Goal: Submit feedback/report problem

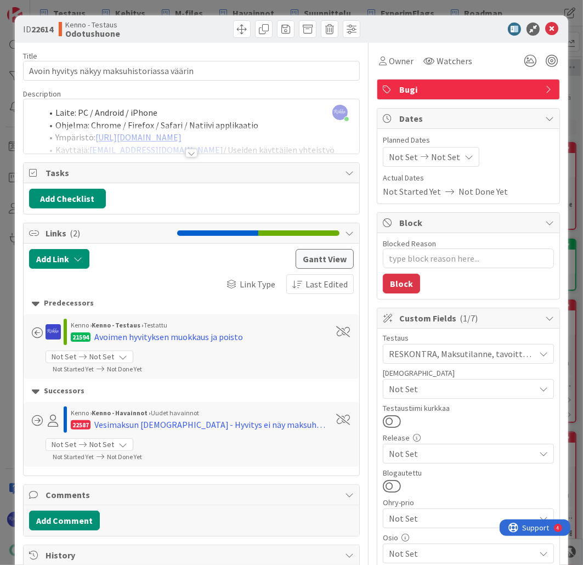
click at [189, 154] on div at bounding box center [191, 153] width 12 height 9
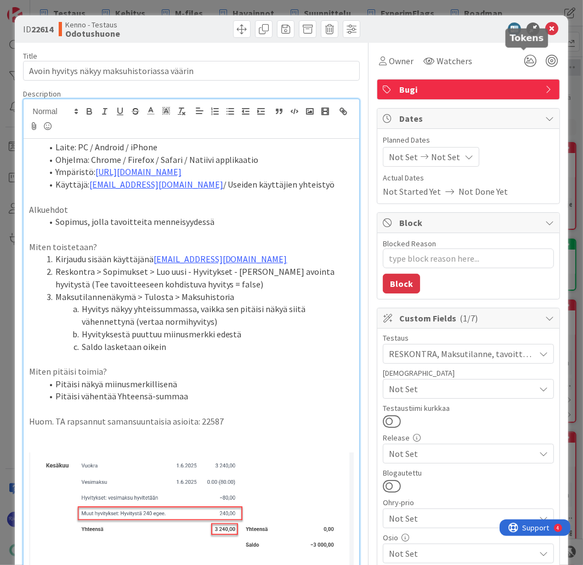
click at [545, 31] on icon at bounding box center [551, 28] width 13 height 13
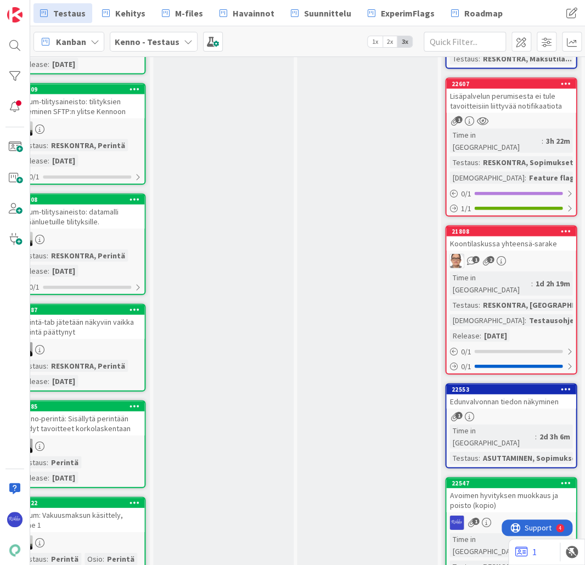
scroll to position [922, 482]
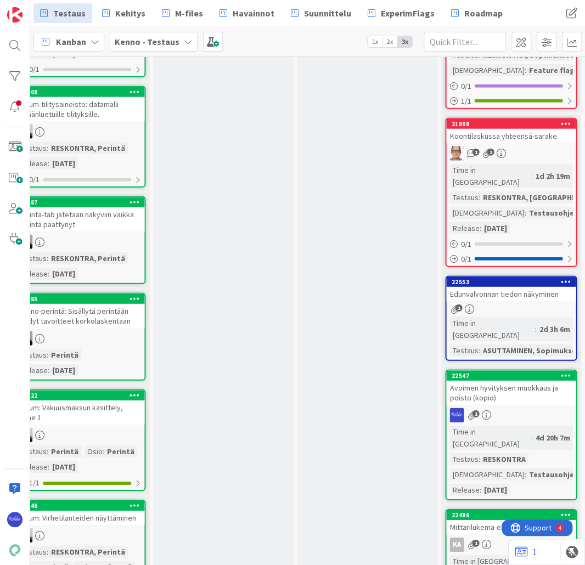
click at [492, 381] on div "Avoimen hyvityksen muokkaus ja poisto (kopio)" at bounding box center [510, 393] width 129 height 24
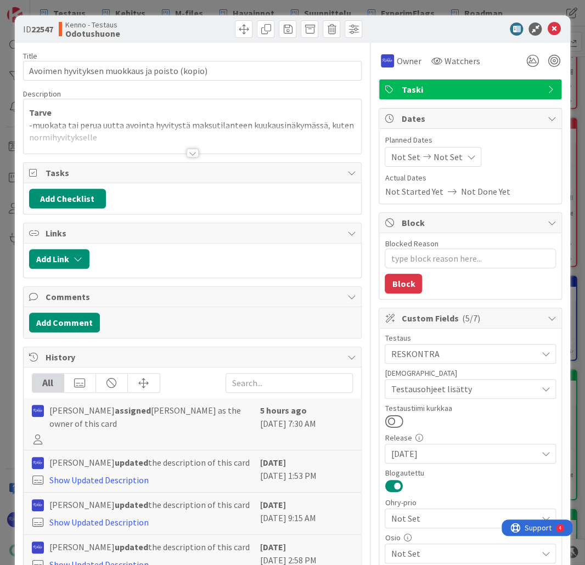
click at [189, 154] on div at bounding box center [193, 153] width 12 height 9
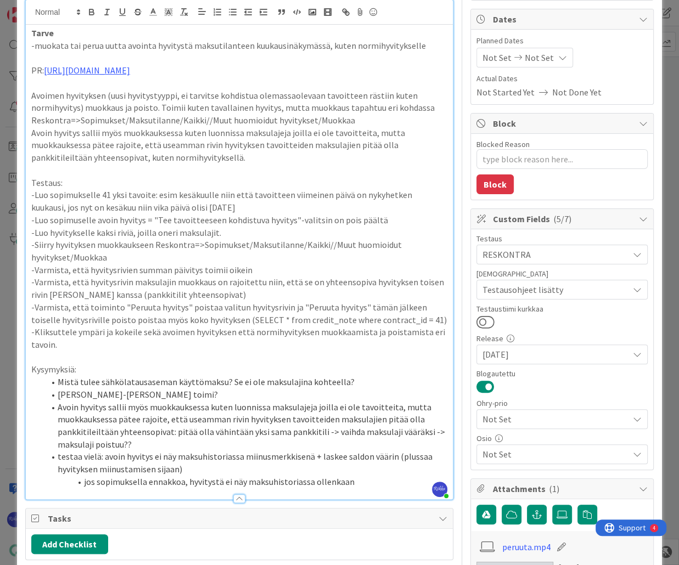
scroll to position [219, 0]
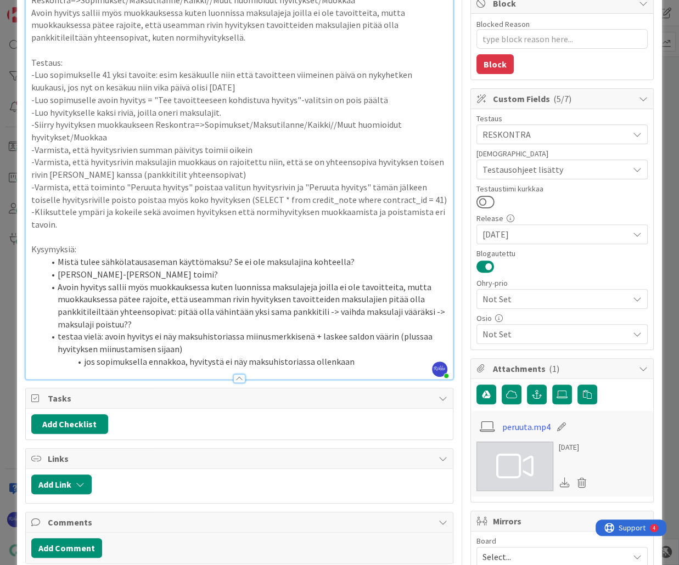
click at [372, 362] on li "jos sopimuksella ennakkoa, hyvitystä ei näy maksuhistoriassa ollenkaan" at bounding box center [245, 361] width 403 height 13
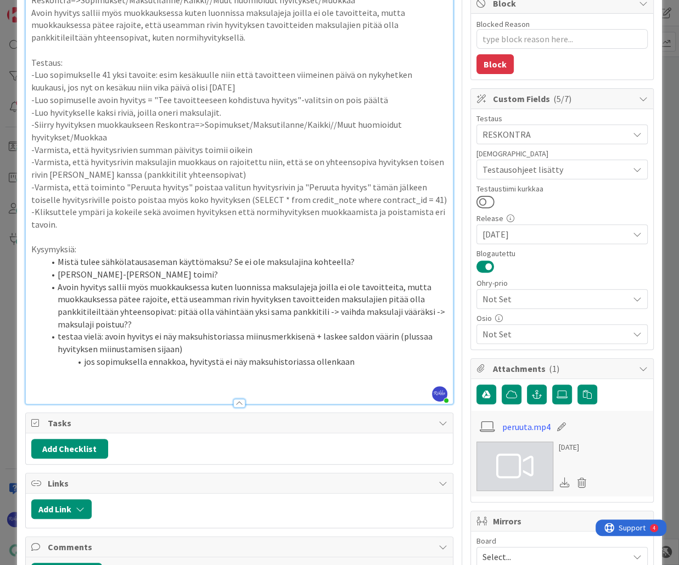
type textarea "x"
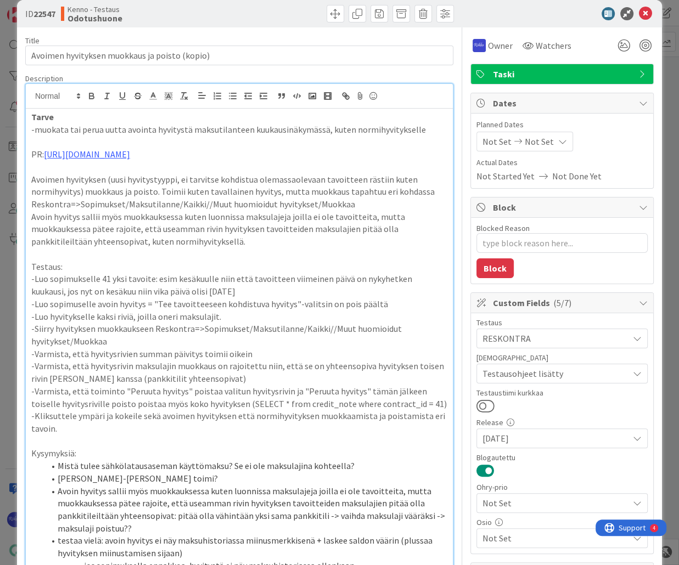
scroll to position [0, 0]
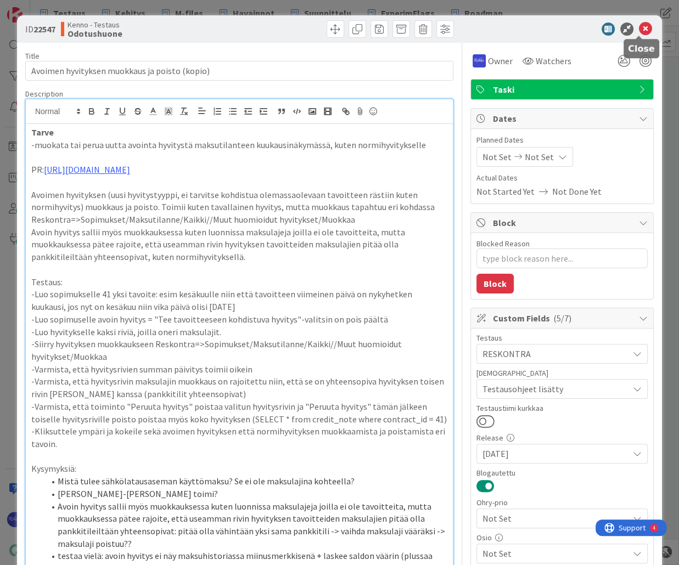
click at [583, 32] on icon at bounding box center [645, 28] width 13 height 13
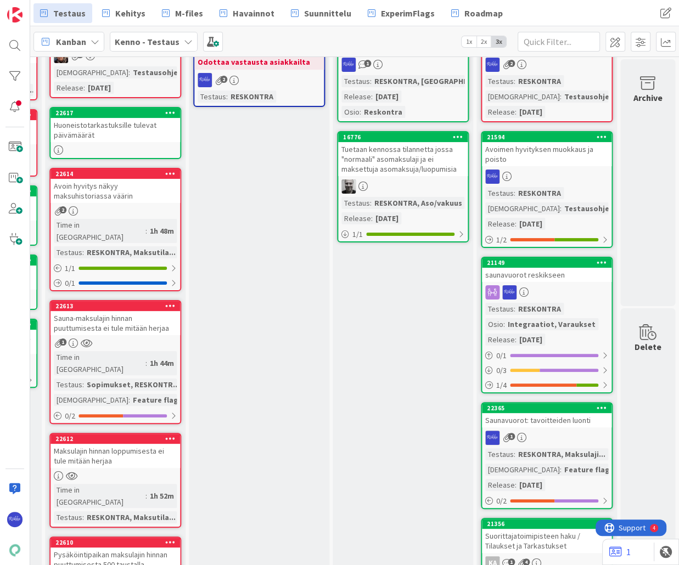
scroll to position [0, 878]
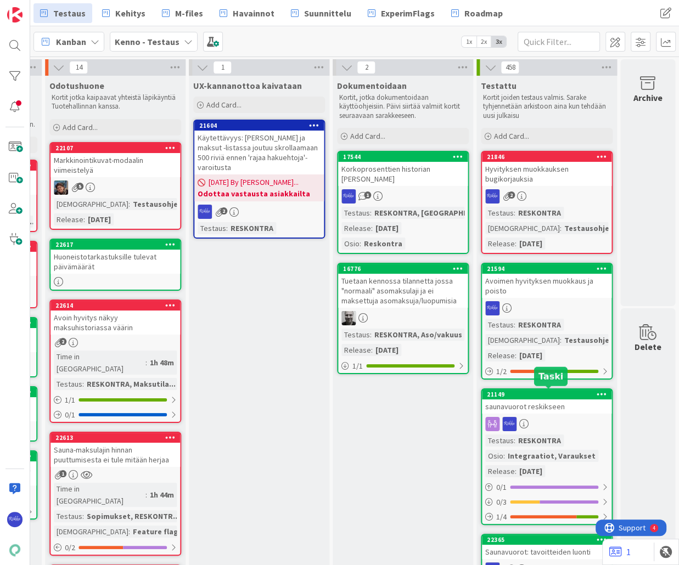
click at [557, 297] on link "21594 Avoimen hyvityksen muokkaus ja poisto Testaus : RESKONTRA Testaushuomiot …" at bounding box center [547, 321] width 132 height 117
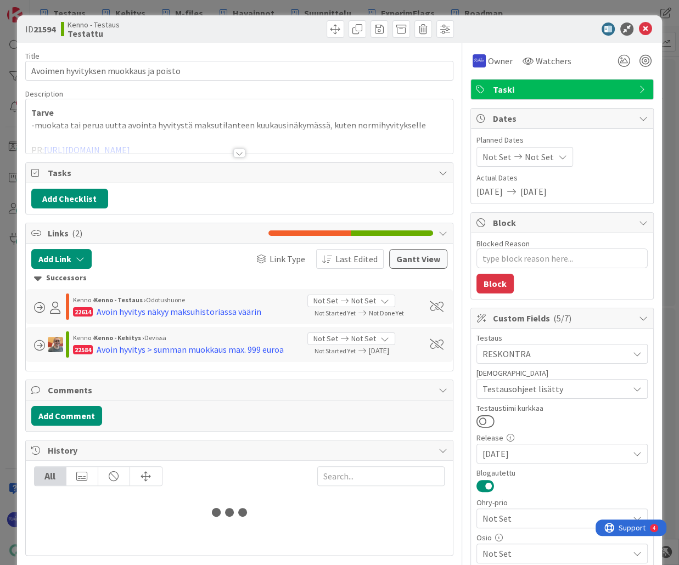
type textarea "x"
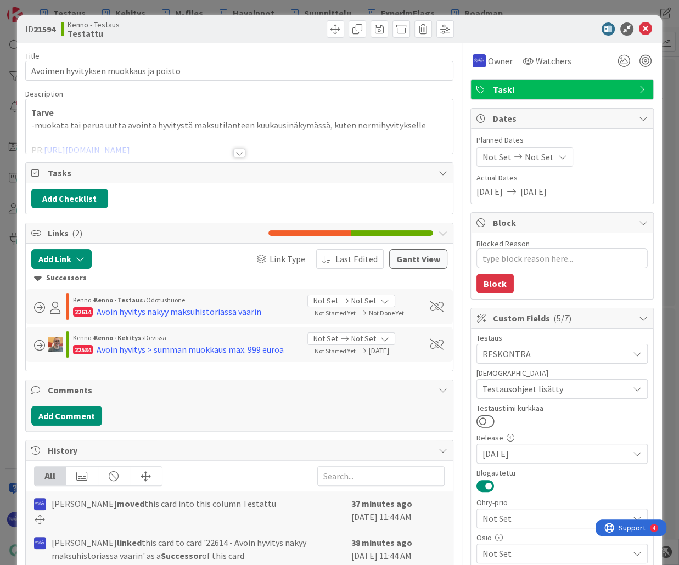
click at [239, 150] on div at bounding box center [239, 153] width 12 height 9
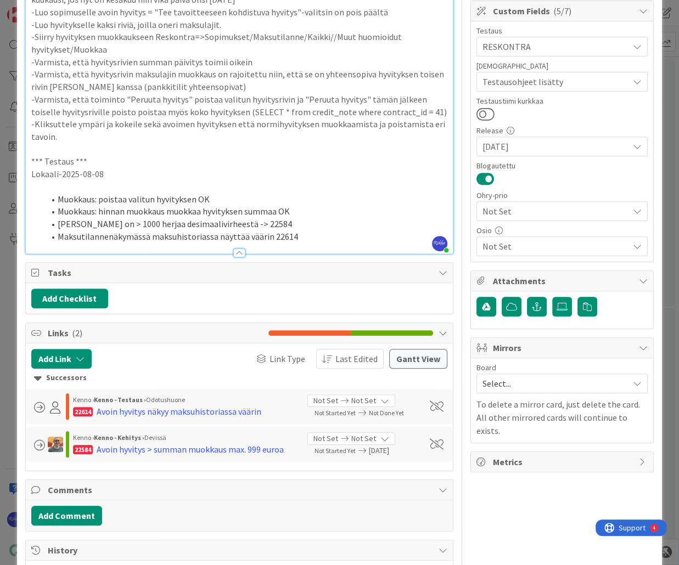
scroll to position [292, 0]
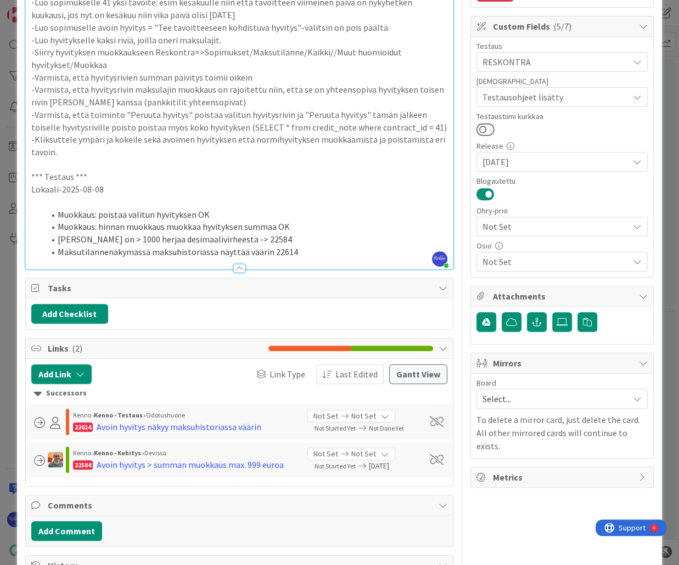
click at [311, 250] on li "Maksutilannenäkymässä maksuhistoriassa näyttää väärin 22614" at bounding box center [245, 252] width 403 height 13
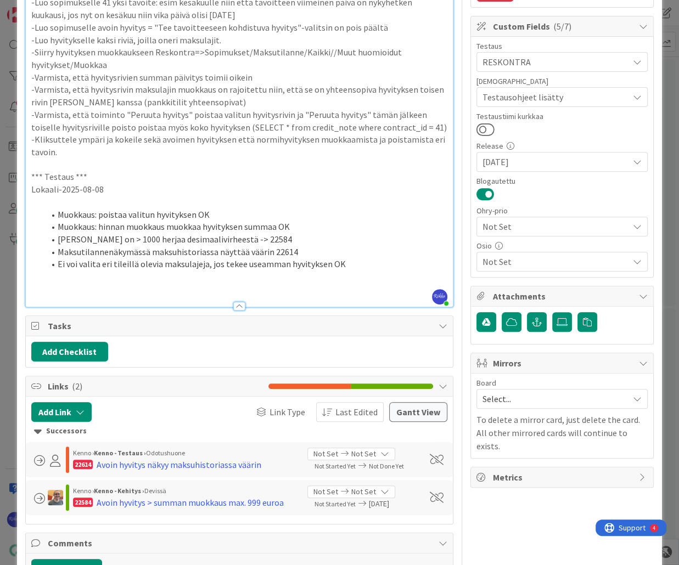
click at [380, 266] on li "Ei voi valita eri tileillä olevia maksulajeja, jos tekee useamman hyvityksen OK" at bounding box center [245, 264] width 403 height 13
click at [97, 290] on p at bounding box center [239, 289] width 416 height 13
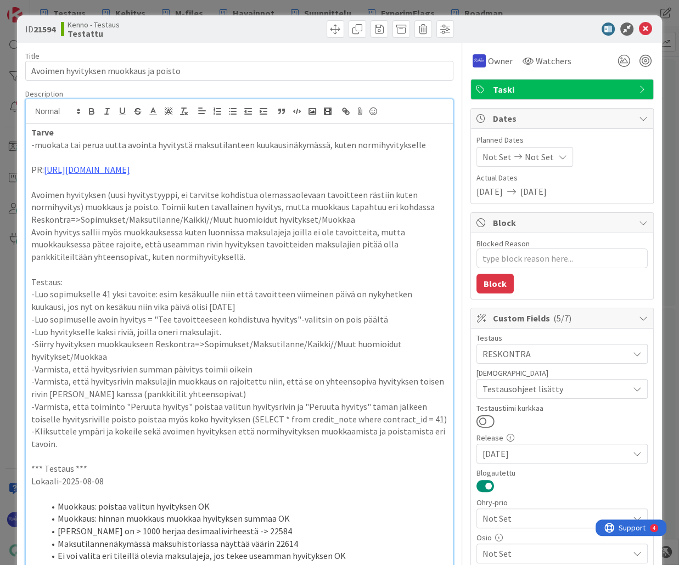
scroll to position [16, 0]
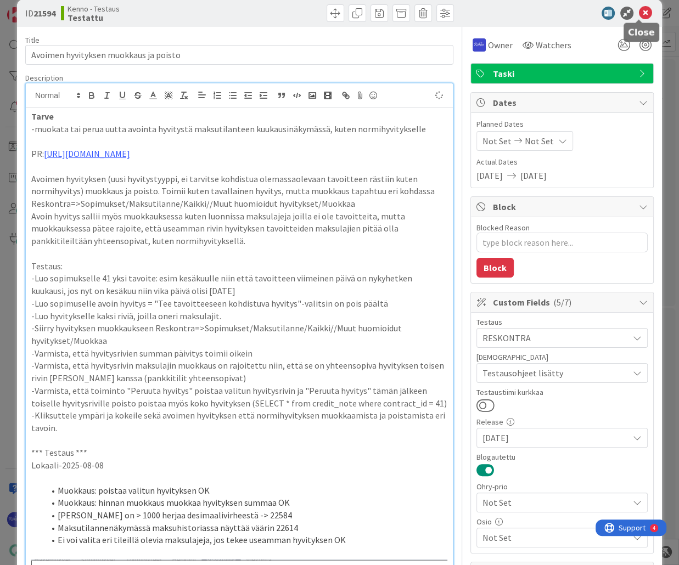
click at [583, 13] on icon at bounding box center [645, 13] width 13 height 13
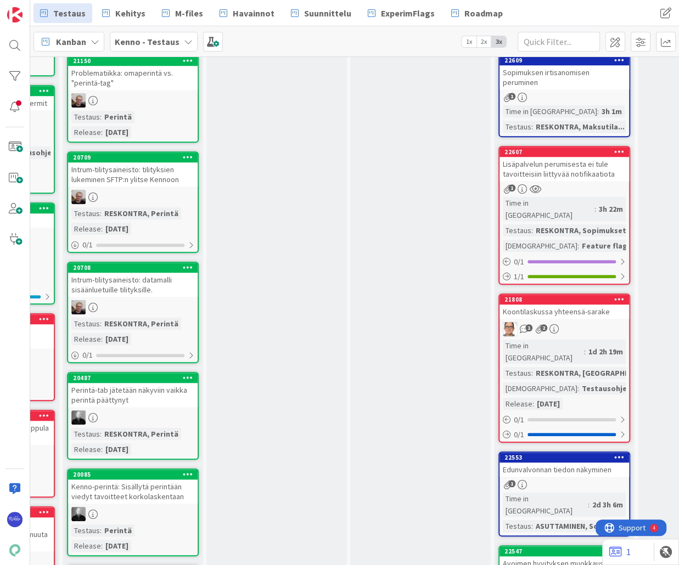
scroll to position [1053, 429]
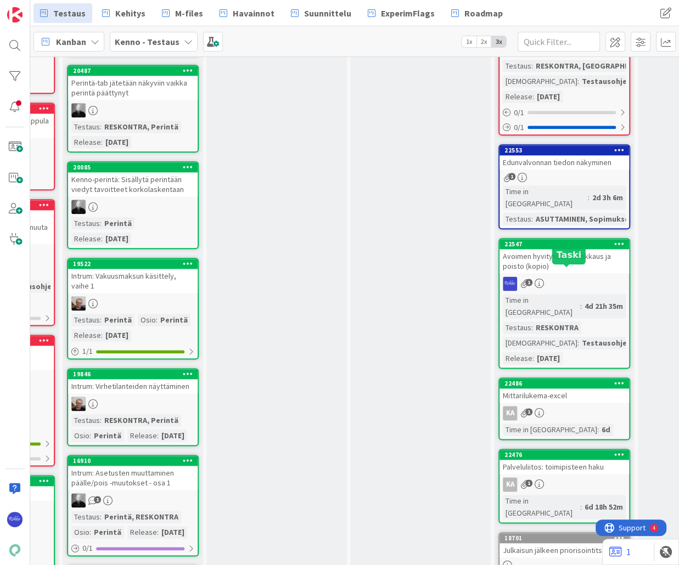
click at [568, 238] on link "22547 Avoimen hyvityksen muokkaus ja poisto (kopio) 1 Time in Column : 4d 21h 3…" at bounding box center [564, 303] width 132 height 131
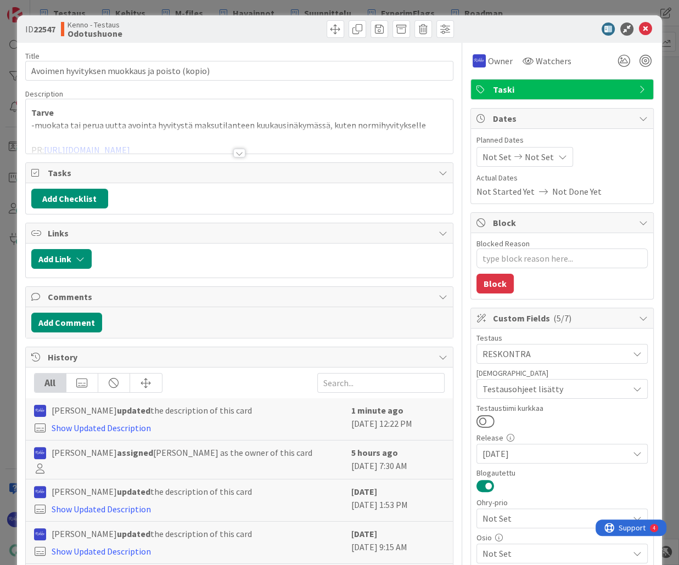
click at [237, 153] on div at bounding box center [239, 153] width 12 height 9
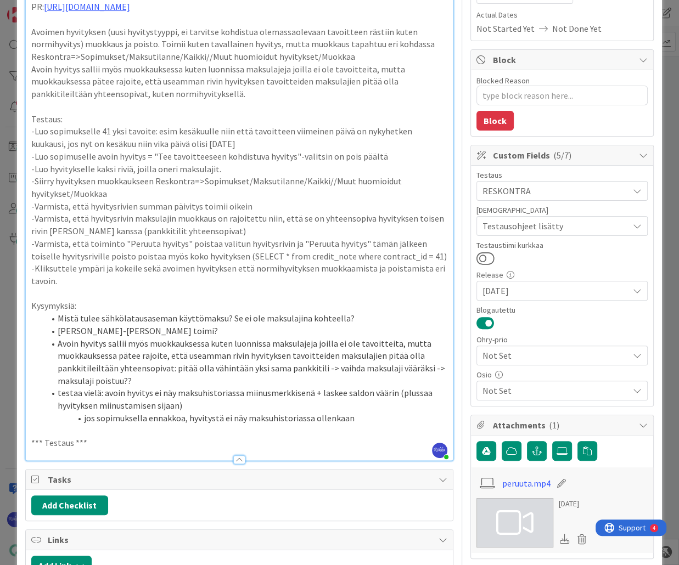
scroll to position [292, 0]
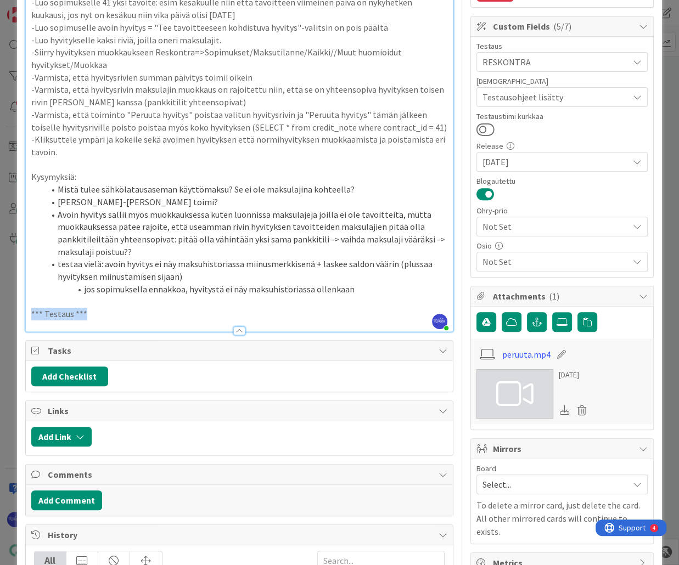
drag, startPoint x: 104, startPoint y: 314, endPoint x: 22, endPoint y: 313, distance: 81.7
click at [22, 313] on div "ID 22547 Kenno - Testaus Odotushuone Title 45 / 128 Avoimen hyvityksen muokkaus…" at bounding box center [339, 270] width 645 height 1093
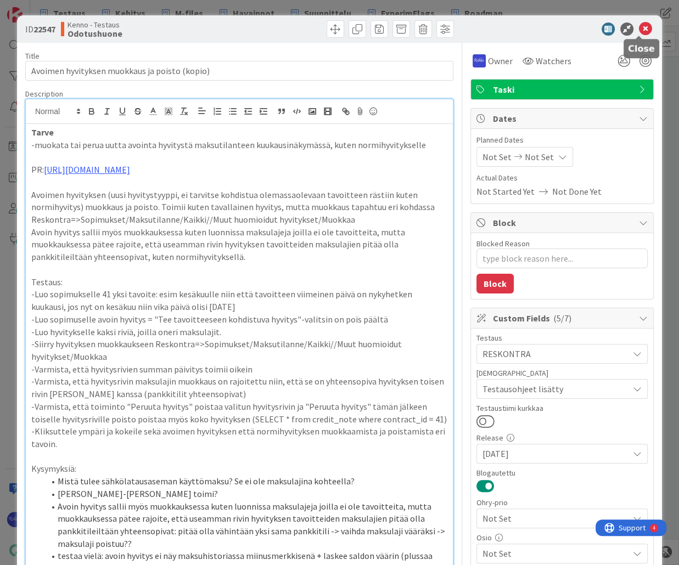
click at [583, 28] on icon at bounding box center [645, 28] width 13 height 13
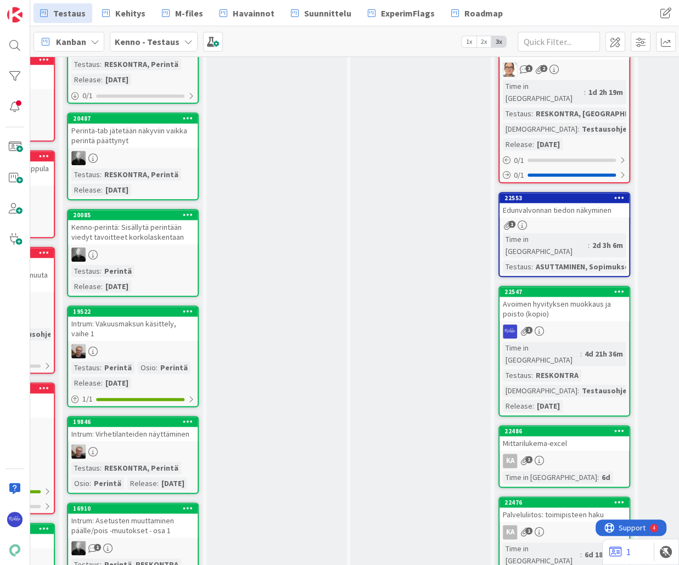
scroll to position [1009, 429]
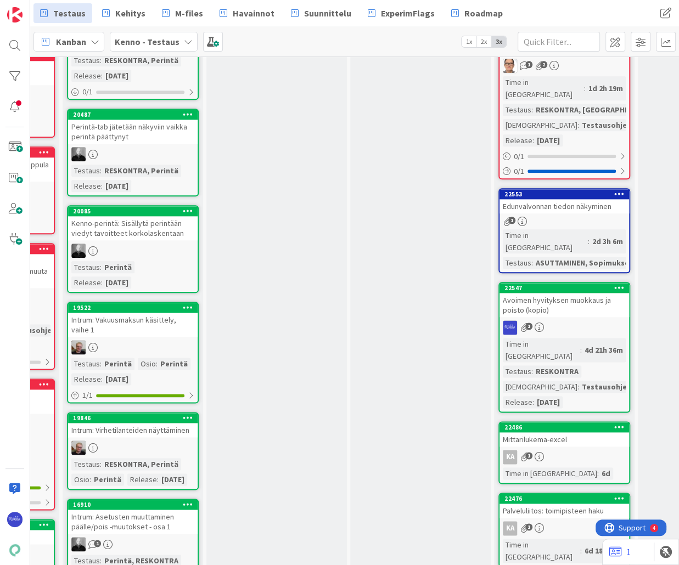
click at [568, 293] on div "Avoimen hyvityksen muokkaus ja poisto (kopio)" at bounding box center [563, 305] width 129 height 24
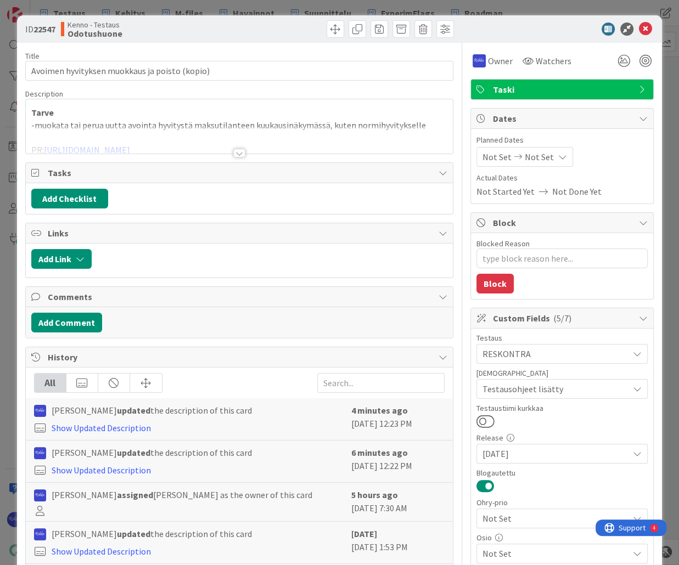
click at [235, 155] on div at bounding box center [239, 153] width 12 height 9
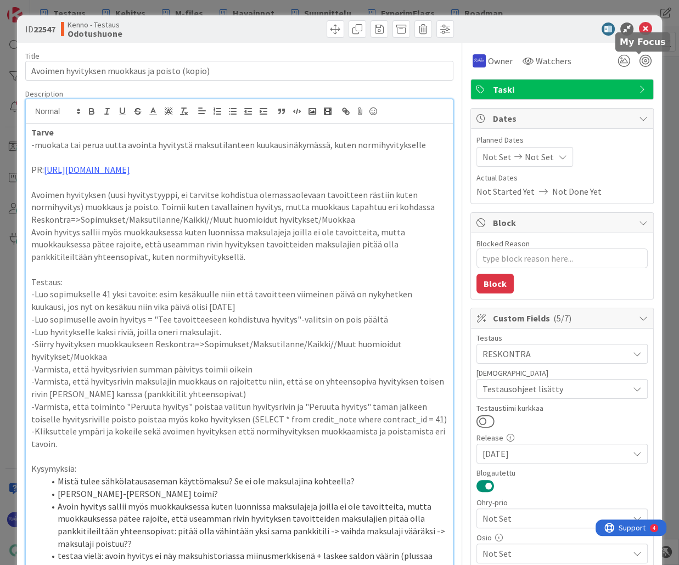
click at [583, 29] on icon at bounding box center [645, 28] width 13 height 13
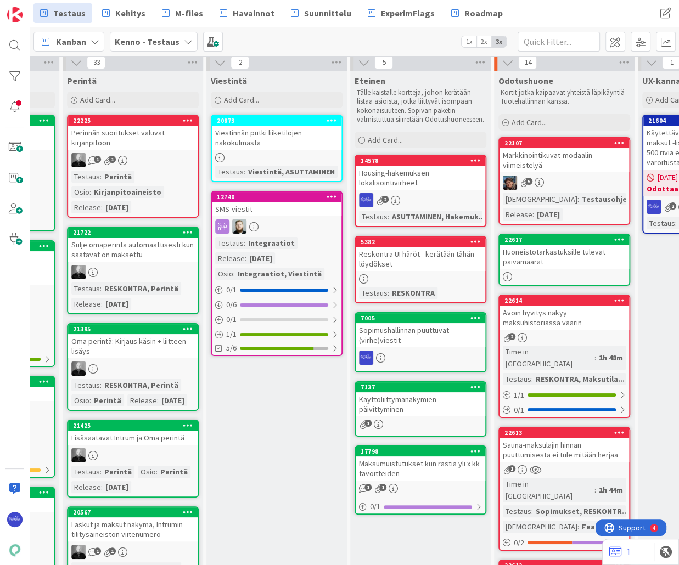
scroll to position [0, 429]
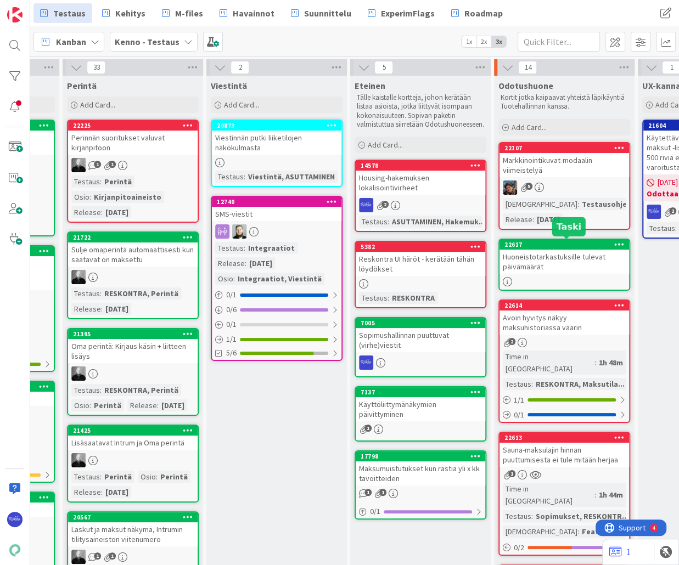
click at [551, 315] on div "Avoin hyvitys näkyy maksuhistoriassa väärin" at bounding box center [563, 322] width 129 height 24
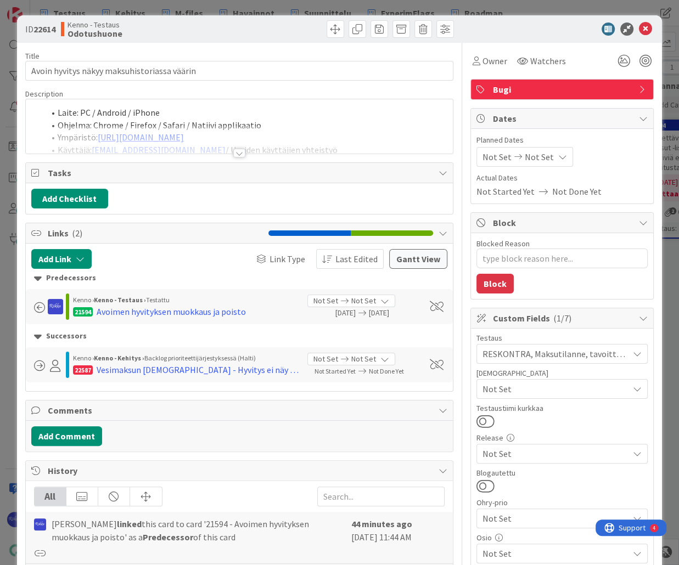
type textarea "x"
click at [237, 154] on div at bounding box center [239, 153] width 12 height 9
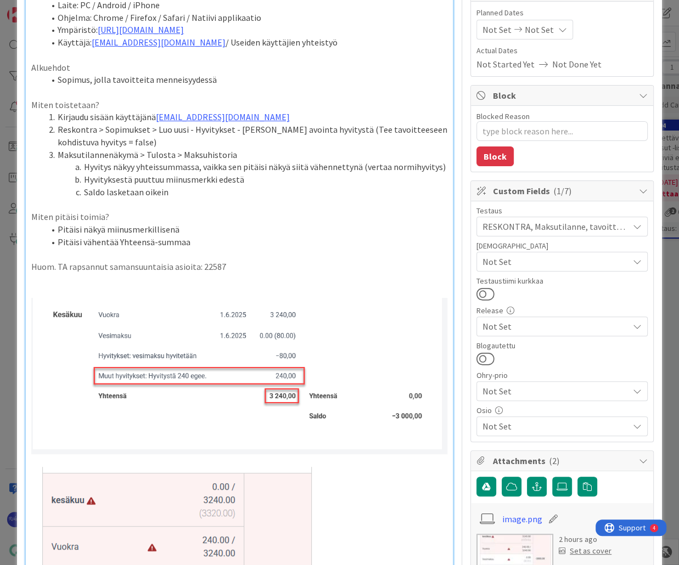
scroll to position [132, 0]
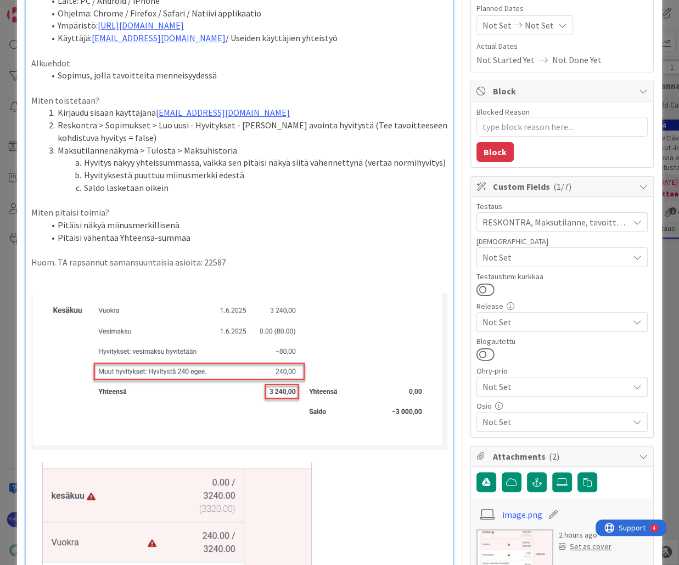
click at [208, 235] on li "Pitäisi vähentää Yhteensä-summaa" at bounding box center [245, 237] width 403 height 13
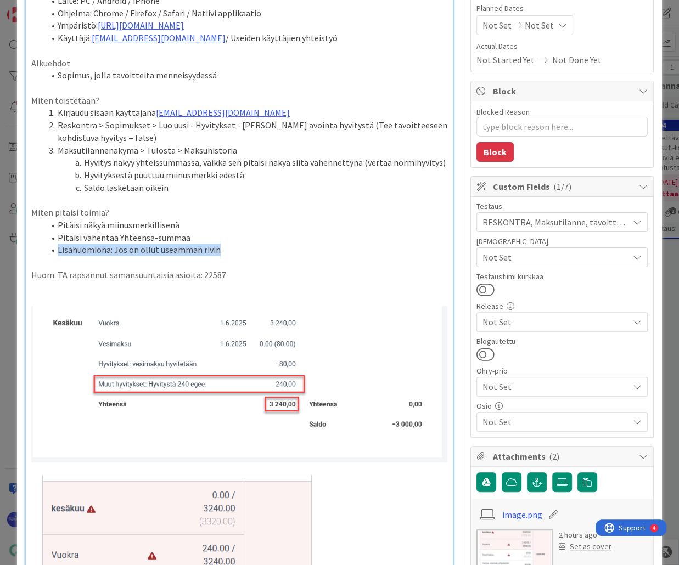
drag, startPoint x: 240, startPoint y: 246, endPoint x: 57, endPoint y: 251, distance: 183.3
click at [57, 251] on li "Lisähuomiona: Jos on ollut useamman rivin" at bounding box center [245, 250] width 403 height 13
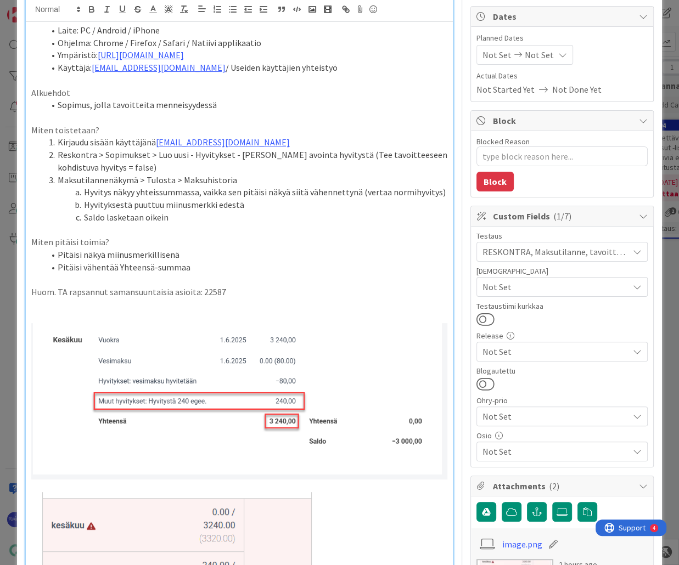
scroll to position [0, 0]
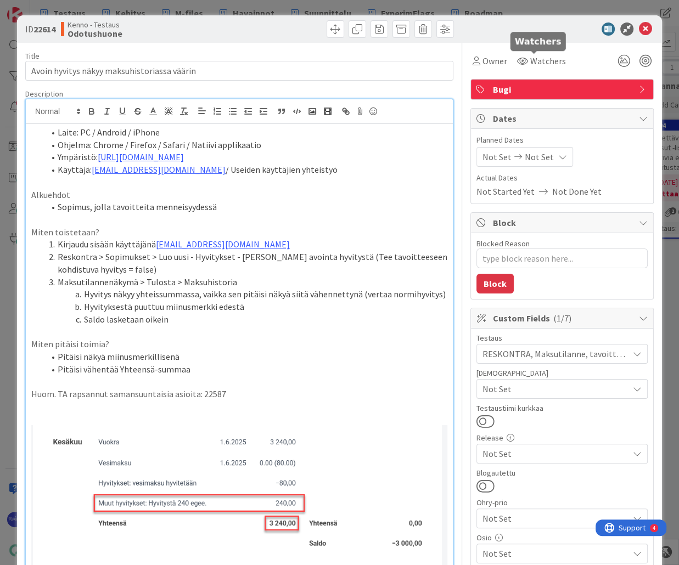
click at [583, 31] on icon at bounding box center [645, 28] width 13 height 13
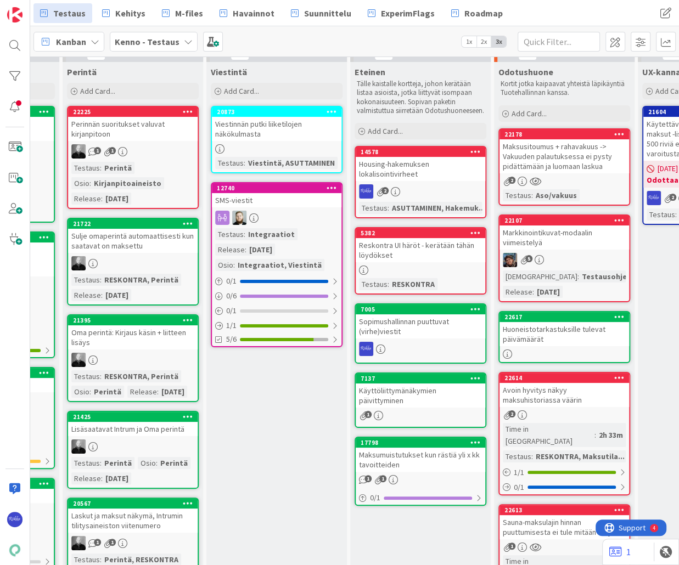
scroll to position [0, 429]
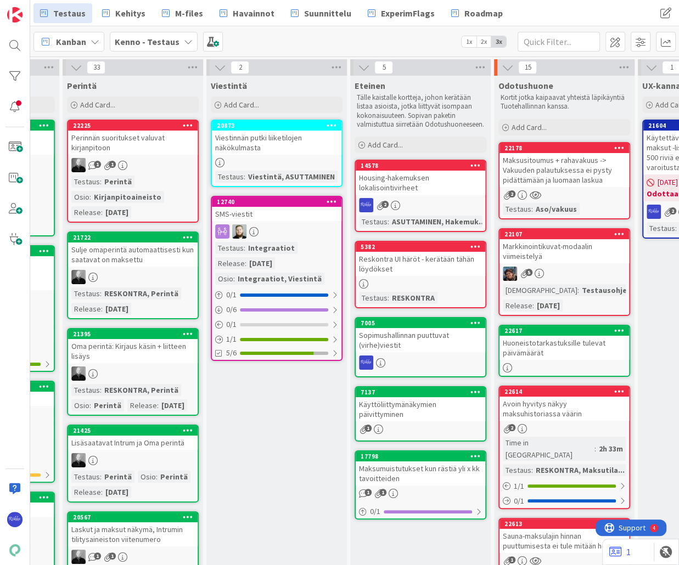
click at [539, 127] on span "Add Card..." at bounding box center [528, 127] width 35 height 10
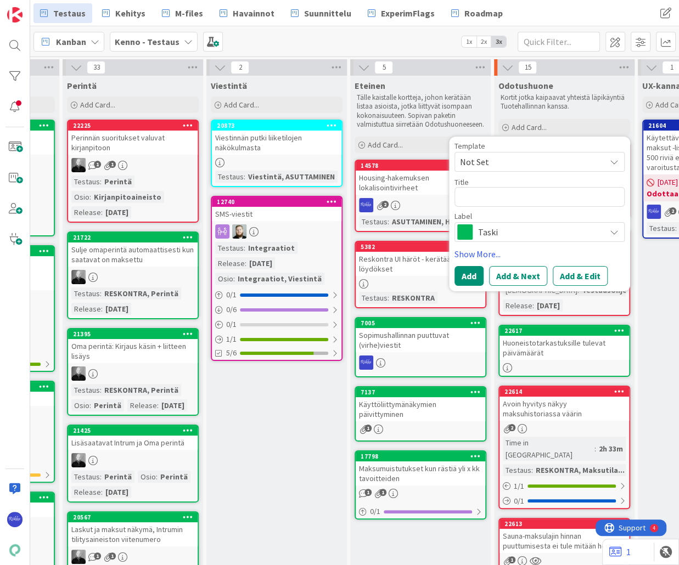
click at [538, 161] on span "Not Set" at bounding box center [528, 162] width 137 height 14
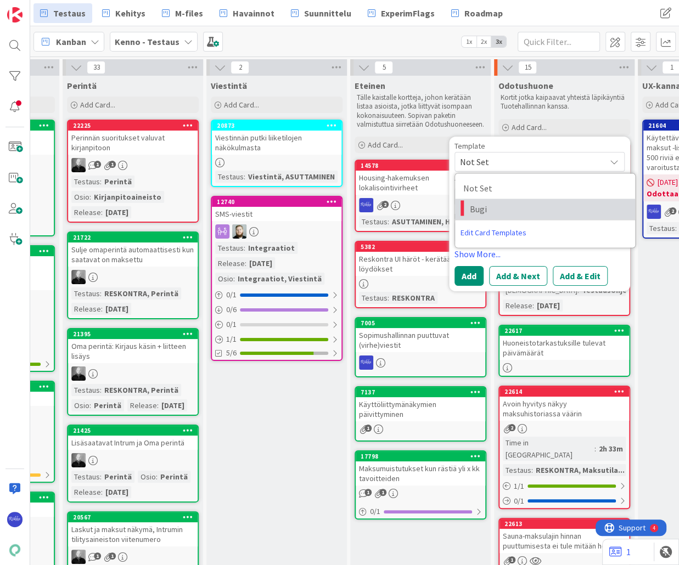
click at [540, 213] on span "Bugi" at bounding box center [548, 209] width 157 height 14
type textarea "x"
type textarea "Bugi"
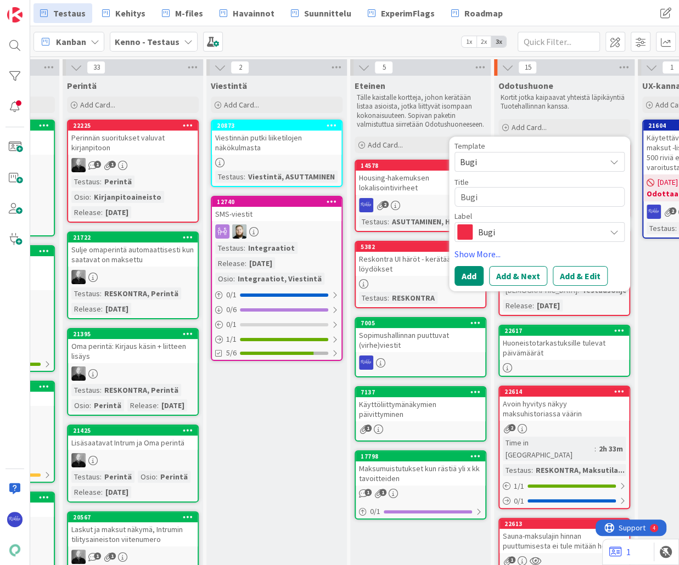
click at [569, 229] on span "Bugi" at bounding box center [539, 231] width 122 height 15
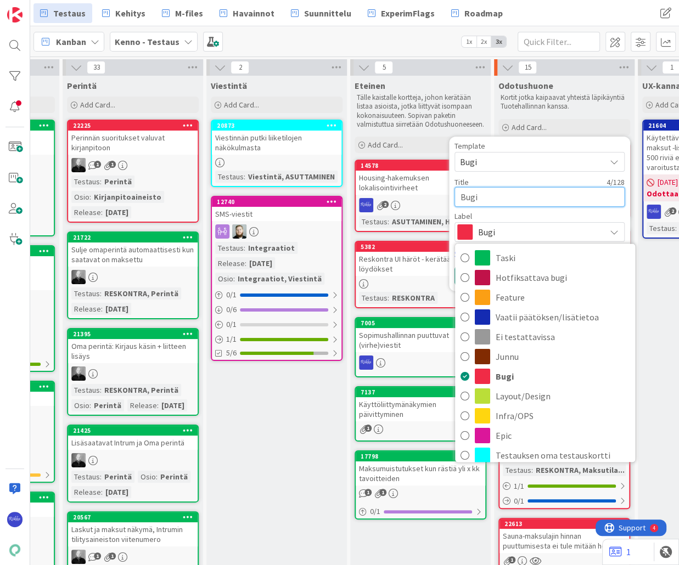
click at [520, 195] on textarea "Bugi" at bounding box center [539, 197] width 170 height 20
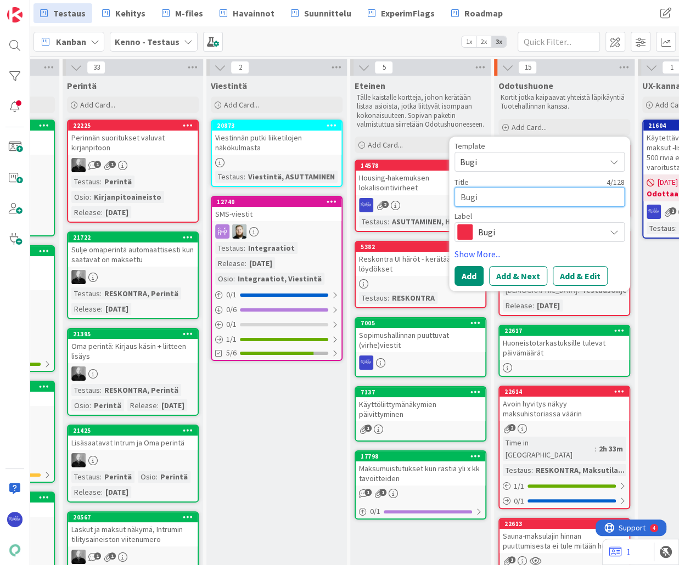
drag, startPoint x: 462, startPoint y: 196, endPoint x: 456, endPoint y: 196, distance: 6.0
click at [456, 196] on textarea "Bugi" at bounding box center [539, 197] width 170 height 20
type textarea "x"
type textarea "H"
type textarea "x"
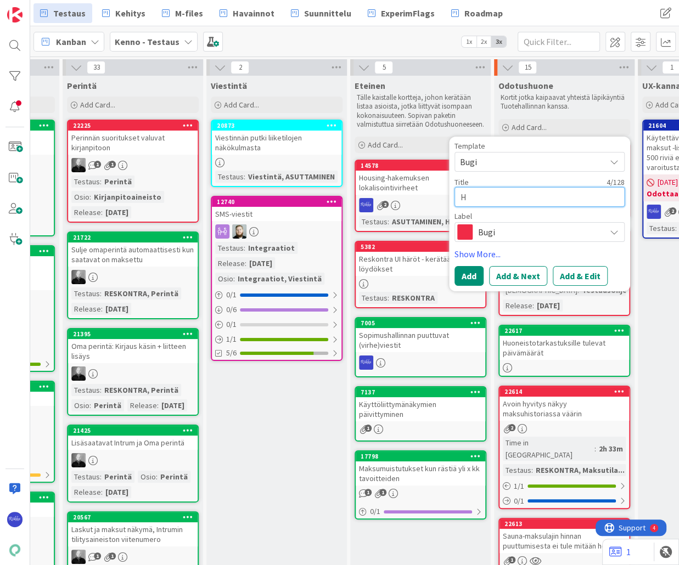
type textarea "Hy"
type textarea "x"
type textarea "Hyv"
type textarea "x"
type textarea "Hyvi"
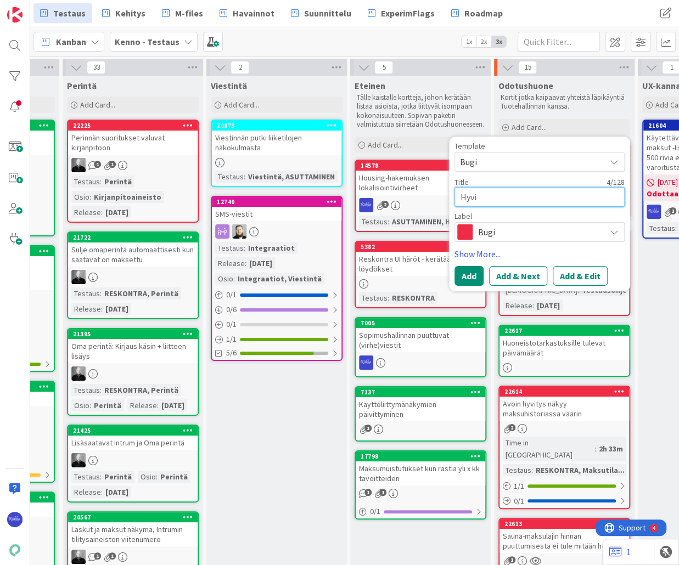
type textarea "x"
type textarea "Hyvit"
type textarea "x"
type textarea "Hyvity"
type textarea "x"
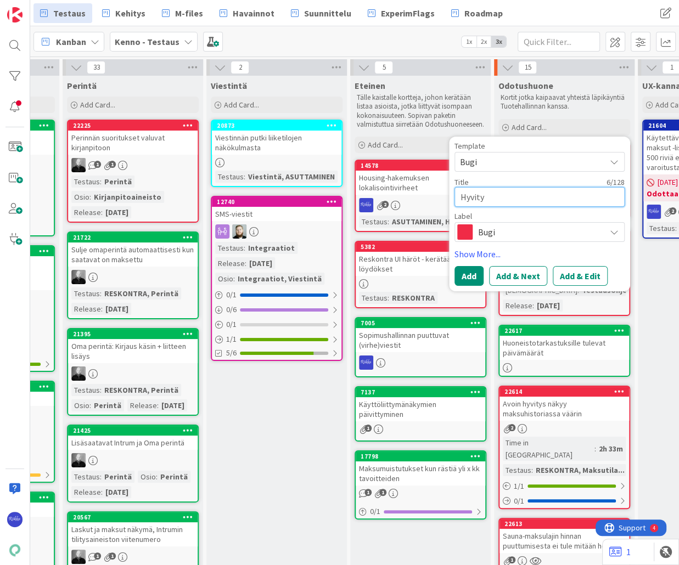
type textarea "Hyvitys"
type textarea "x"
type textarea "Hyvitys,"
type textarea "x"
type textarea "Hyvitys,"
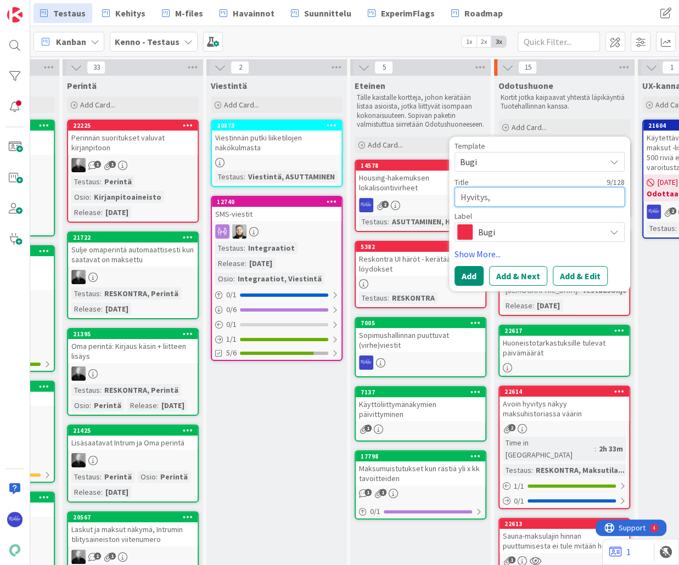
type textarea "x"
type textarea "Hyvitys, j"
type textarea "x"
type textarea "Hyvitys, jo"
type textarea "x"
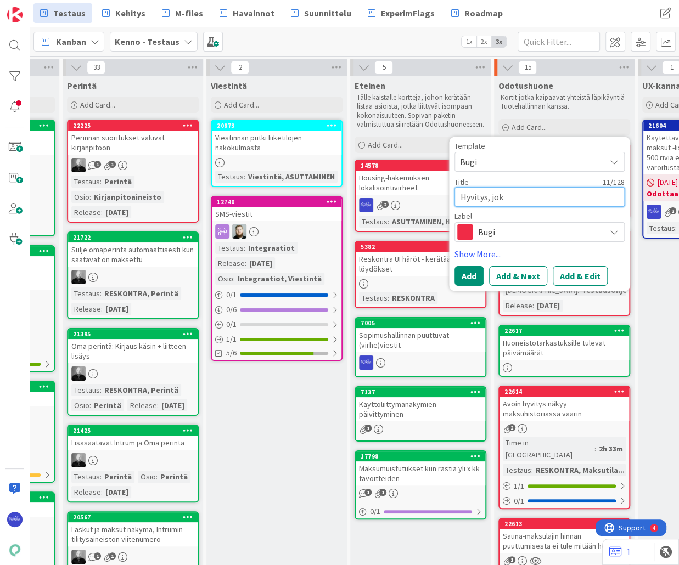
type textarea "Hyvitys, joka"
type textarea "x"
type textarea "Hyvitys, joka"
type textarea "x"
type textarea "Hyvitys, joka p"
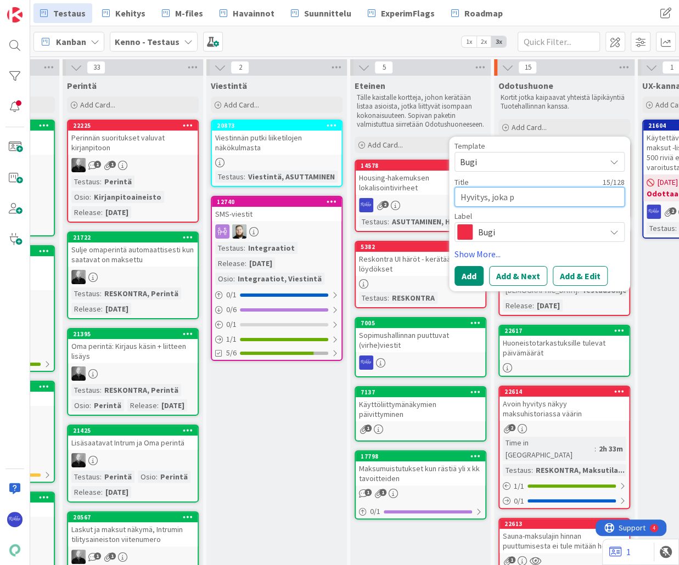
type textarea "x"
type textarea "Hyvitys, joka pä"
type textarea "x"
type textarea "Hyvitys, joka pää"
type textarea "x"
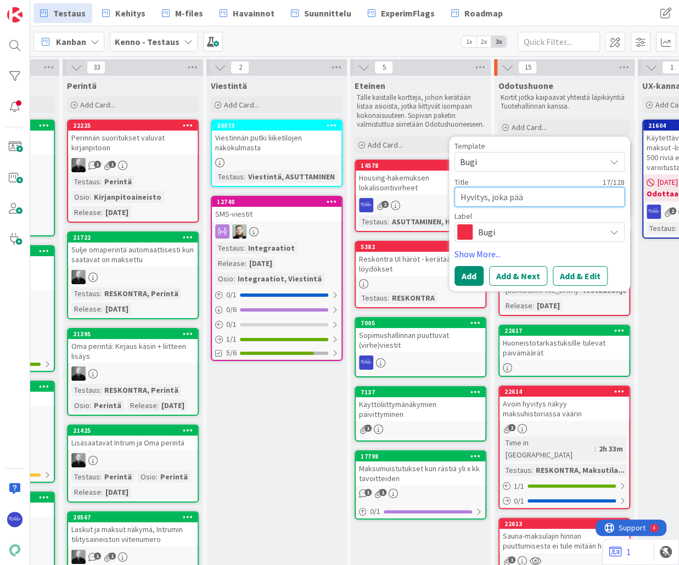
type textarea "Hyvitys, joka päät"
type textarea "x"
type textarea "Hyvitys, joka pääty"
type textarea "x"
type textarea "Hyvitys, joka päätyy"
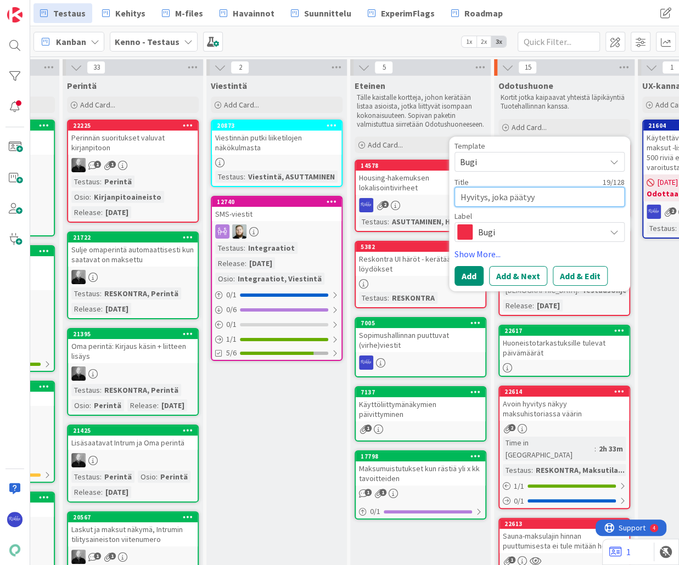
type textarea "x"
type textarea "Hyvitys, joka päätyy"
type textarea "x"
type textarea "Hyvitys, joka päätyy e"
type textarea "x"
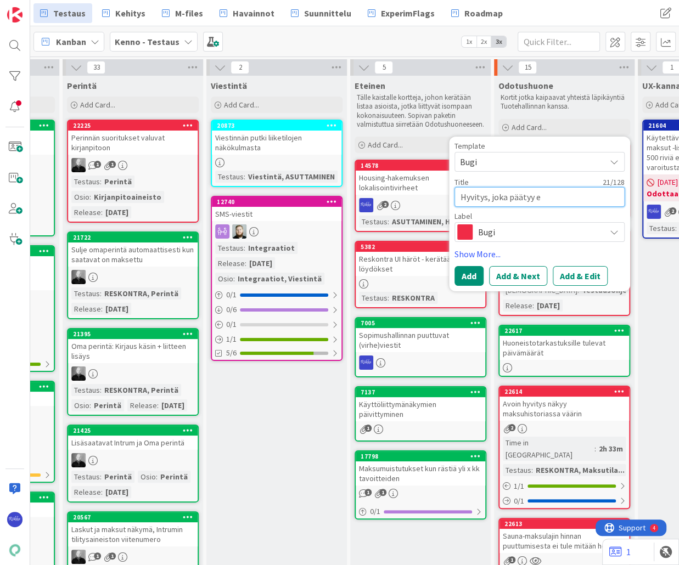
type textarea "Hyvitys, joka päätyy en"
type textarea "x"
type textarea "Hyvitys, joka päätyy enn"
type textarea "x"
type textarea "Hyvitys, joka päätyy enna"
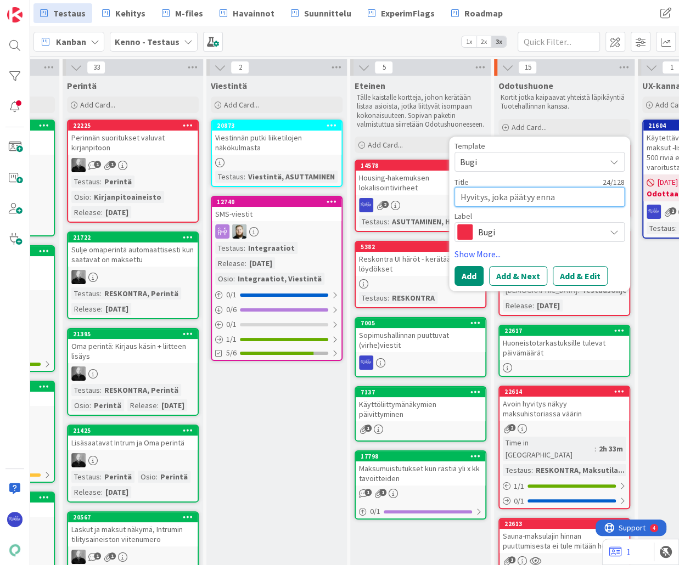
type textarea "x"
type textarea "Hyvitys, joka päätyy ennak"
type textarea "x"
type textarea "Hyvitys, joka päätyy ennako"
type textarea "x"
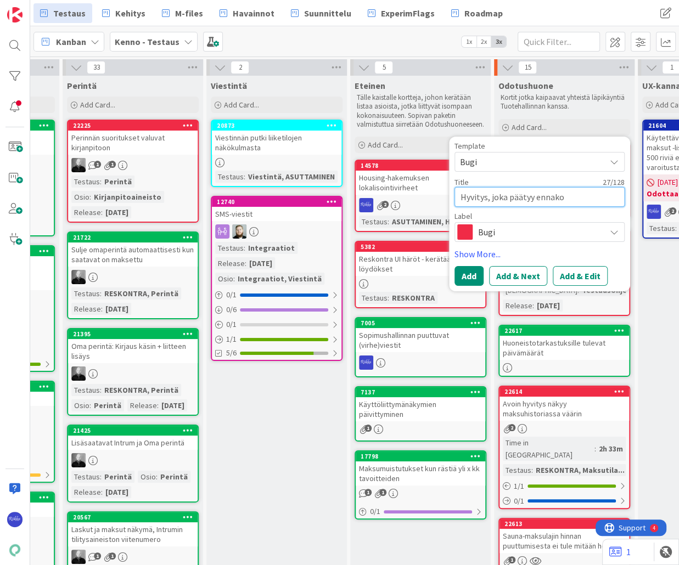
type textarea "Hyvitys, joka päätyy ennakok"
type textarea "x"
type textarea "Hyvitys, joka päätyy ennakoks"
type textarea "x"
type textarea "Hyvitys, joka päätyy ennakoksi"
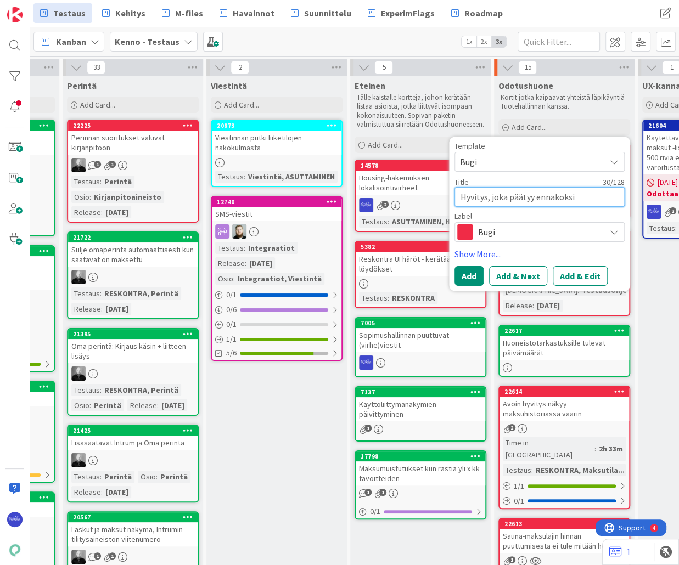
type textarea "x"
type textarea "Hyvitys, joka päätyy ennakoksi"
type textarea "x"
type textarea "Hyvitys, joka päätyy ennakoksi e"
type textarea "x"
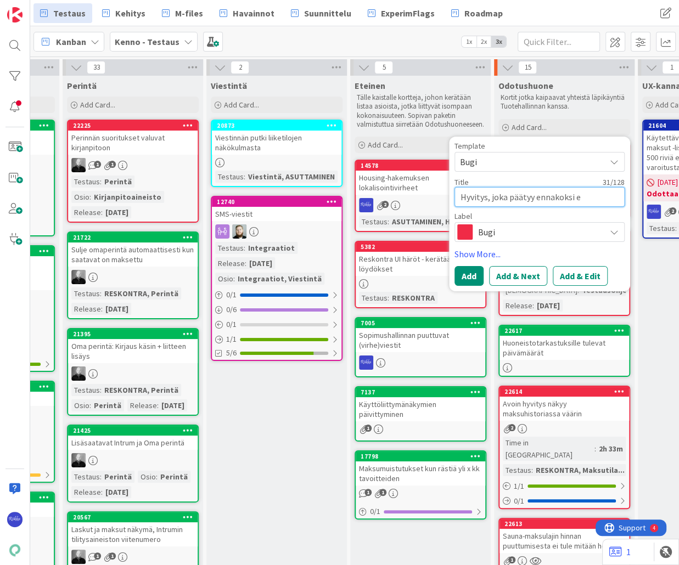
type textarea "Hyvitys, joka päätyy ennakoksi ei"
type textarea "x"
type textarea "Hyvitys, joka päätyy ennakoksi ei"
type textarea "x"
type textarea "Hyvitys, joka päätyy ennakoksi ei n"
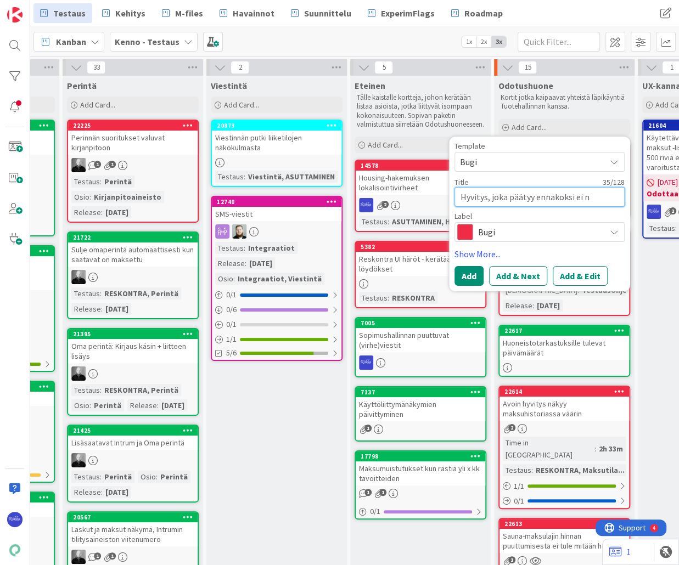
type textarea "x"
type textarea "Hyvitys, joka päätyy ennakoksi ei nä"
type textarea "x"
type textarea "Hyvitys, joka päätyy ennakoksi ei näy"
drag, startPoint x: 605, startPoint y: 200, endPoint x: 534, endPoint y: 206, distance: 71.6
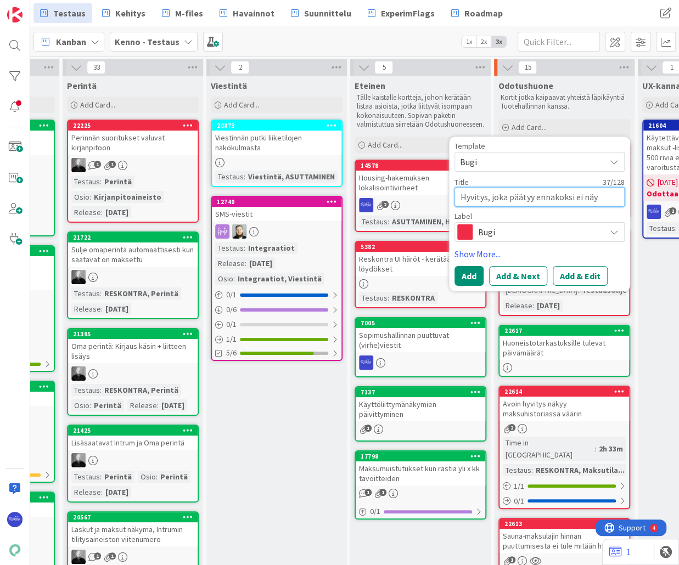
click at [457, 202] on textarea "Hyvitys, joka päätyy ennakoksi ei näy" at bounding box center [539, 197] width 170 height 20
type textarea "x"
type textarea "E"
type textarea "x"
type textarea "En"
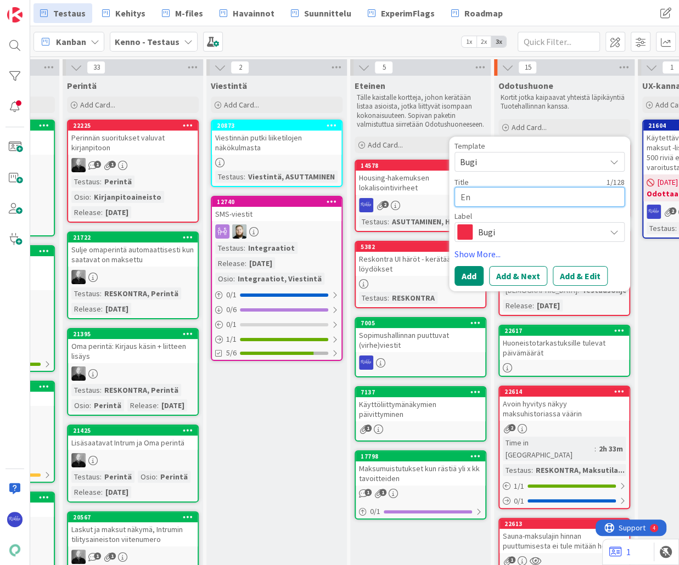
type textarea "x"
type textarea "Enn"
type textarea "x"
type textarea "Enna"
type textarea "x"
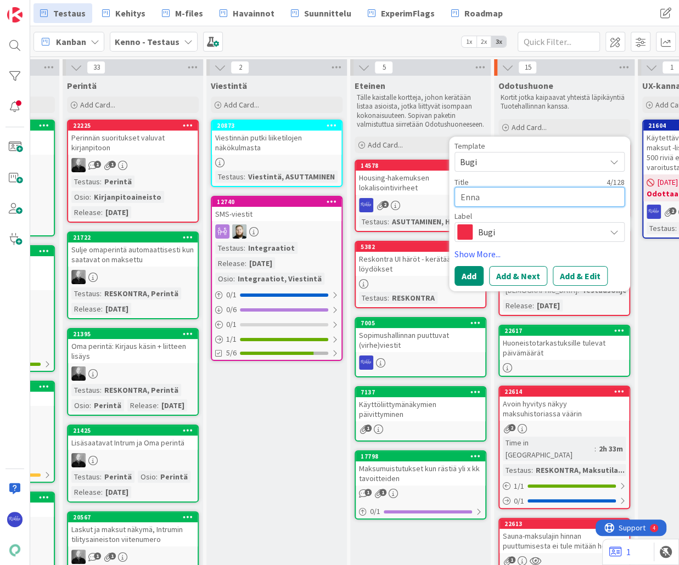
type textarea "Ennak"
type textarea "x"
type textarea "Ennako"
type textarea "x"
type textarea "Ennakok"
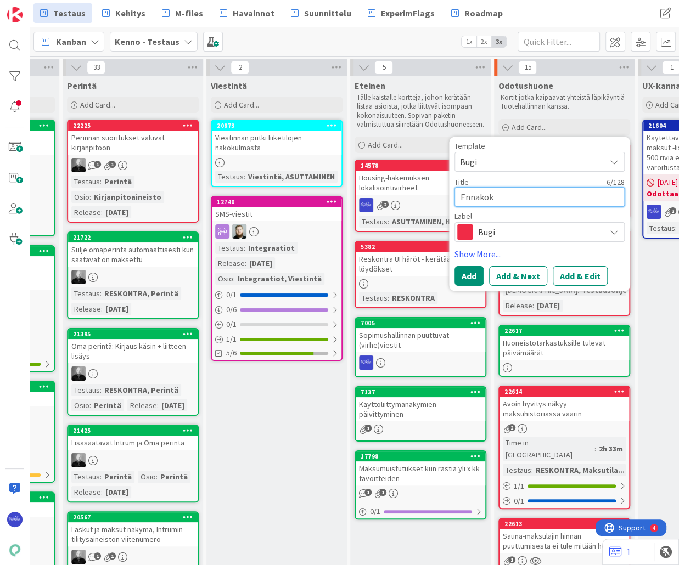
type textarea "x"
type textarea "Ennakoksi"
type textarea "x"
type textarea "Ennakoksi"
type textarea "x"
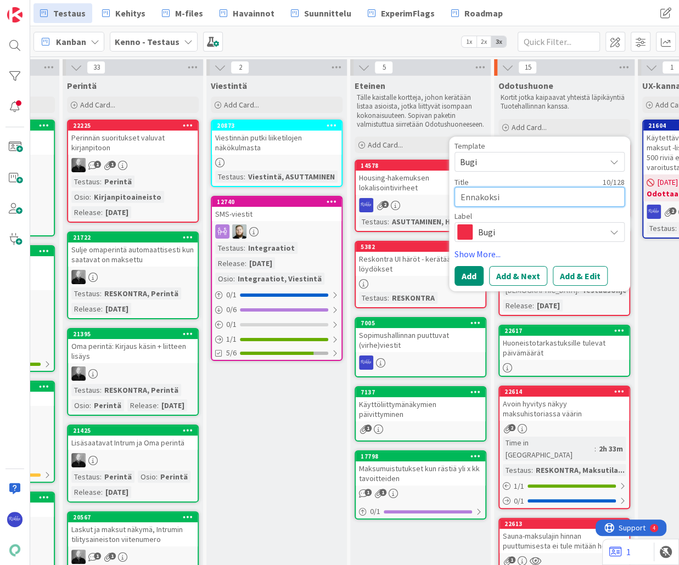
type textarea "Ennakoksi p"
type textarea "x"
type textarea "Ennakoksi pä"
type textarea "x"
type textarea "Ennakoksi pää"
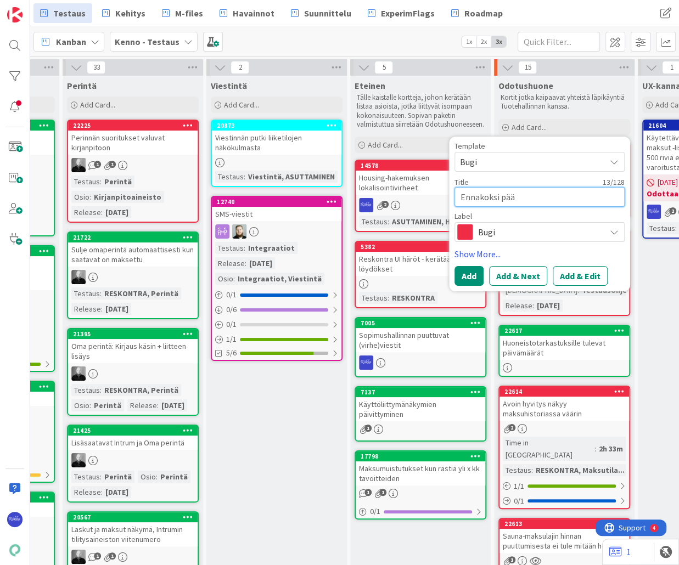
type textarea "x"
type textarea "Ennakoksi päät"
type textarea "x"
type textarea "Ennakoksi pääty"
type textarea "x"
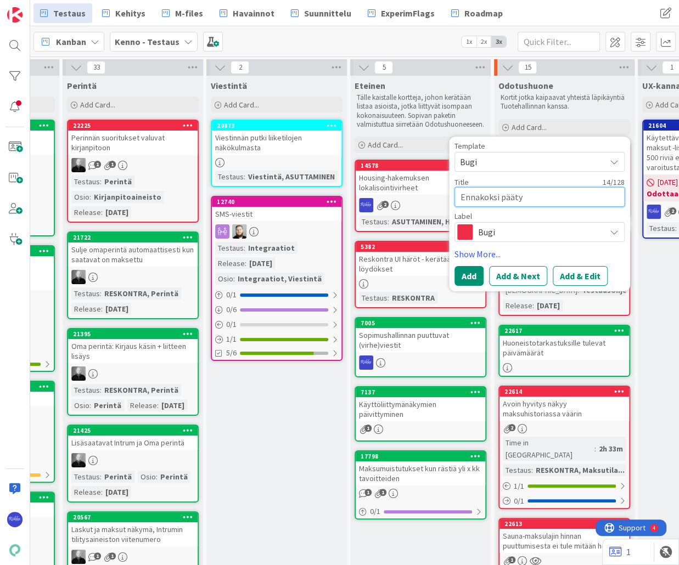
type textarea "Ennakoksi päätyv"
type textarea "x"
type textarea "Ennakoksi päätyvä"
type textarea "x"
type textarea "Ennakoksi päätyvä h"
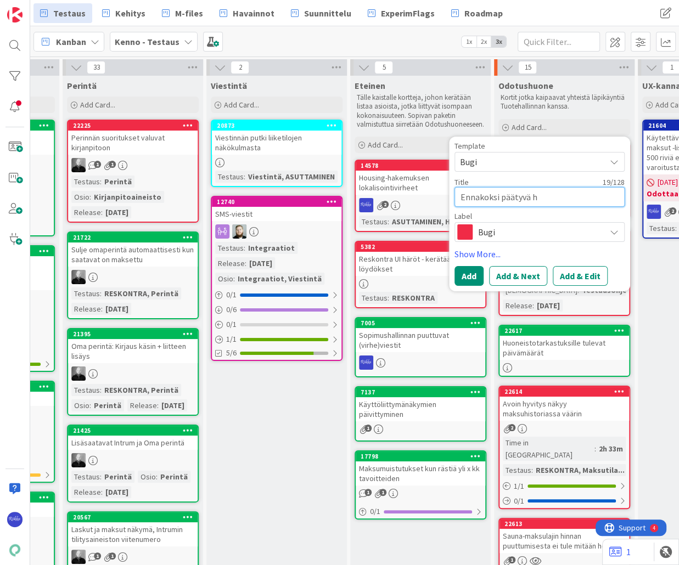
type textarea "x"
type textarea "Ennakoksi päätyvä hy"
type textarea "x"
type textarea "Ennakoksi päätyvä hyv"
type textarea "x"
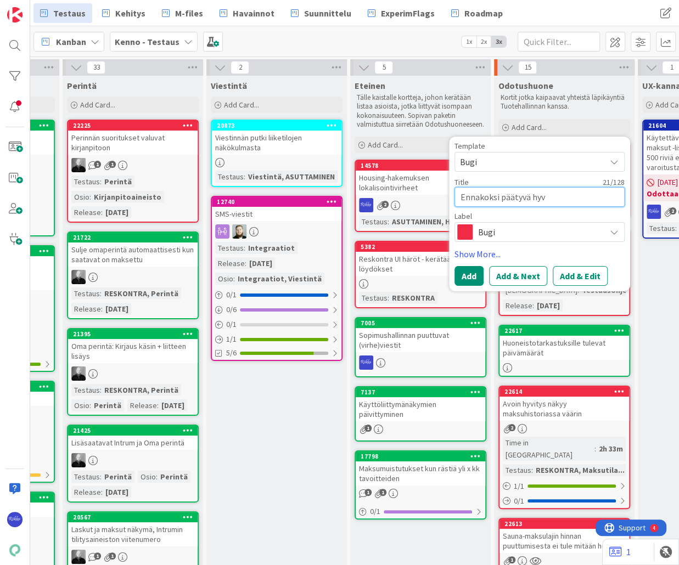
type textarea "Ennakoksi päätyvä hyvi"
type textarea "x"
type textarea "Ennakoksi päätyvä hyvit"
type textarea "x"
type textarea "Ennakoksi päätyvä hyvity"
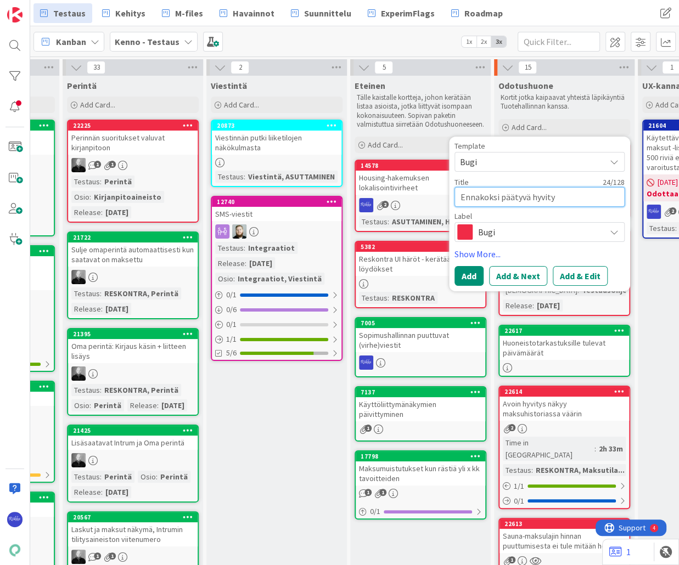
type textarea "x"
type textarea "Ennakoksi päätyvä hyvitys"
type textarea "x"
type textarea "Ennakoksi päätyvä hyvitys"
type textarea "x"
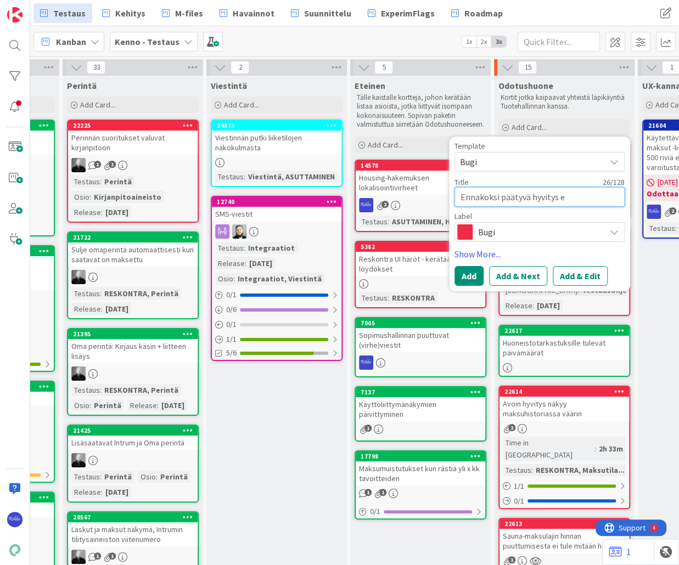
type textarea "Ennakoksi päätyvä hyvitys ei"
type textarea "x"
type textarea "Ennakoksi päätyvä hyvitys ei"
type textarea "x"
type textarea "Ennakoksi päätyvä hyvitys ei n"
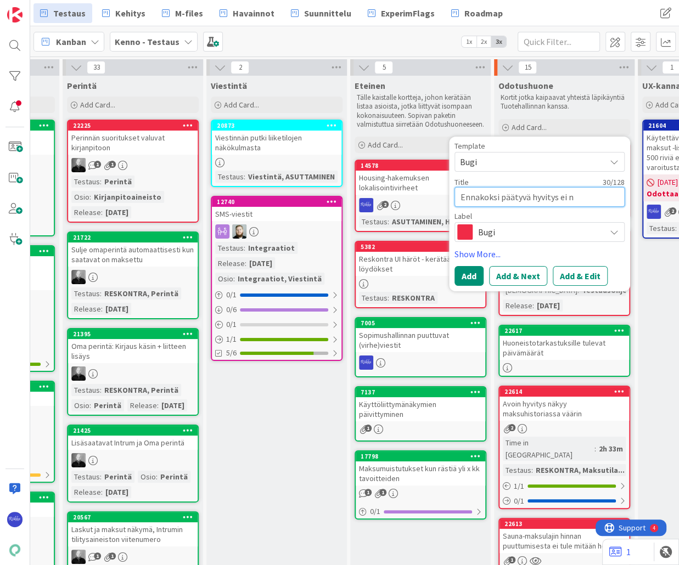
type textarea "x"
type textarea "Ennakoksi päätyvä hyvitys ei nä"
type textarea "x"
type textarea "Ennakoksi päätyvä hyvitys ei näy"
type textarea "x"
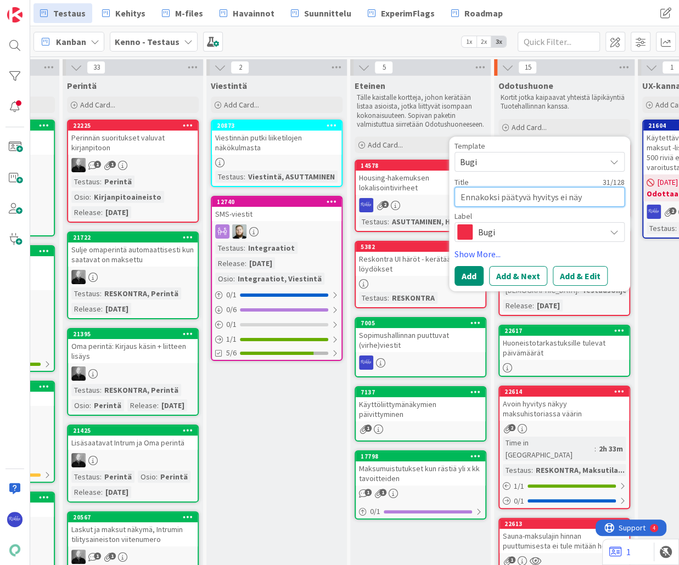
type textarea "Ennakoksi päätyvä hyvitys ei näy"
type textarea "x"
type textarea "Ennakoksi päätyvä hyvitys ei näy m"
type textarea "x"
type textarea "Ennakoksi päätyvä hyvitys ei näy ma"
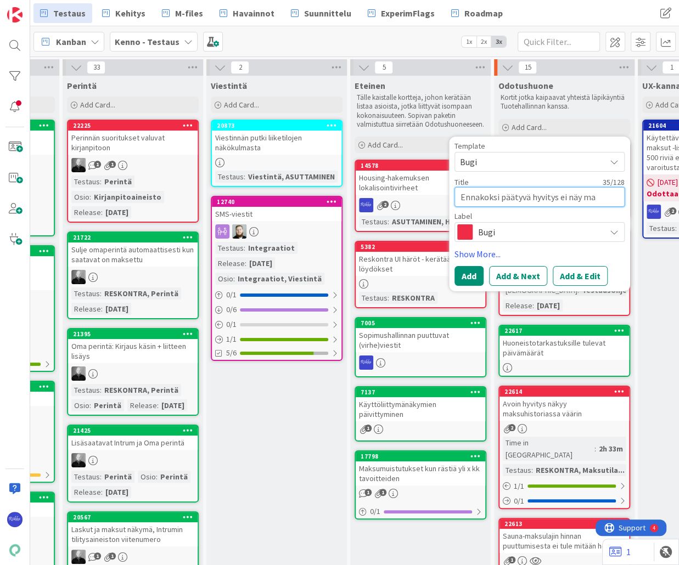
type textarea "x"
type textarea "Ennakoksi päätyvä hyvitys ei näy mak"
type textarea "x"
type textarea "Ennakoksi päätyvä hyvitys ei näy maks"
type textarea "x"
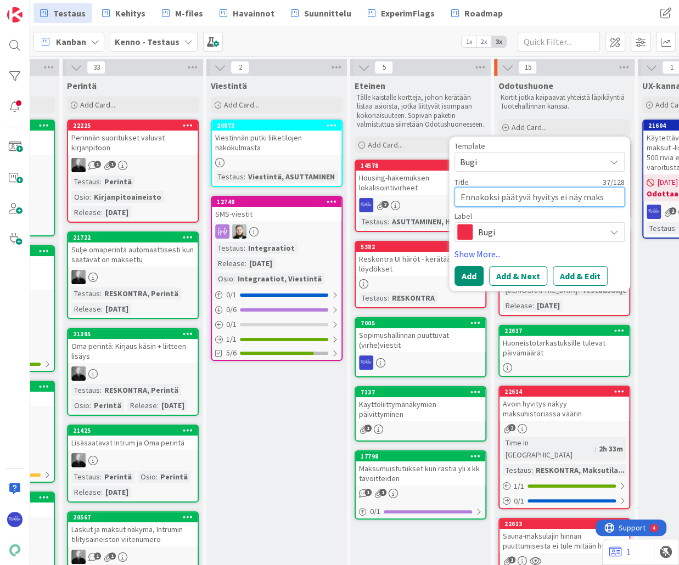
type textarea "Ennakoksi päätyvä hyvitys ei näy maksu"
type textarea "x"
type textarea "Ennakoksi päätyvä hyvitys ei näy maksut"
type textarea "x"
type textarea "Ennakoksi päätyvä hyvitys ei näy maksuti"
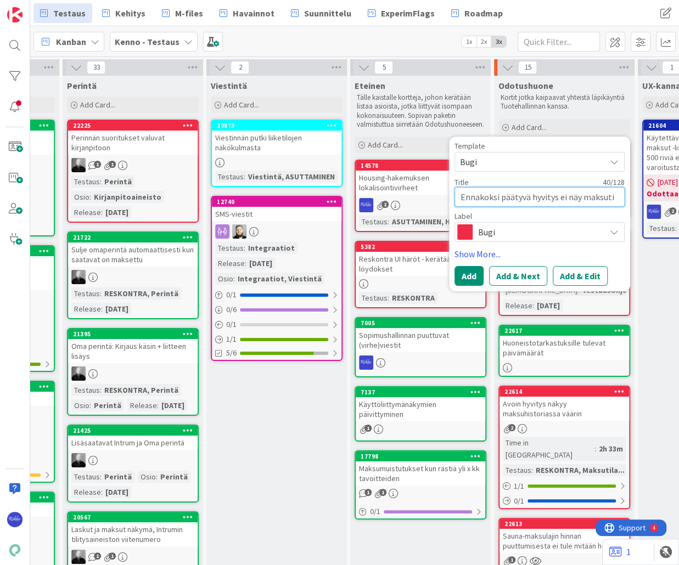
type textarea "x"
type textarea "Ennakoksi päätyvä hyvitys ei näy maksutila"
type textarea "x"
type textarea "Ennakoksi päätyvä hyvitys ei näy maksutilan"
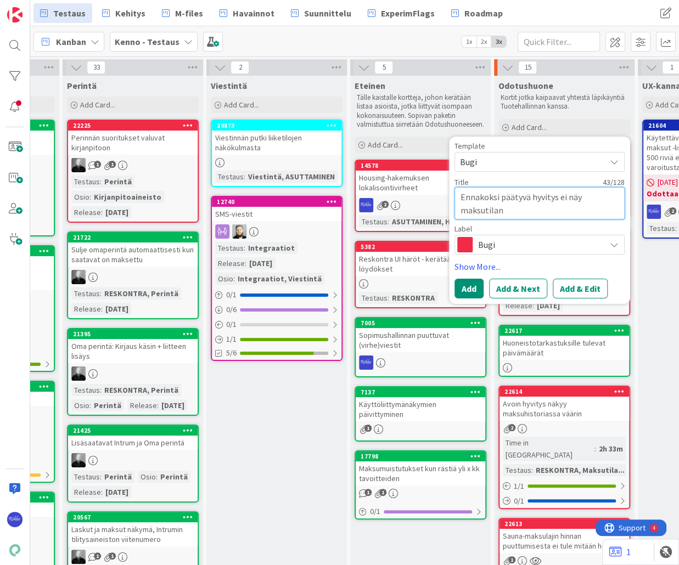
type textarea "x"
type textarea "Ennakoksi päätyvä hyvitys ei näy maksutilann"
type textarea "x"
type textarea "Ennakoksi päätyvä hyvitys ei näy maksutilanne"
type textarea "x"
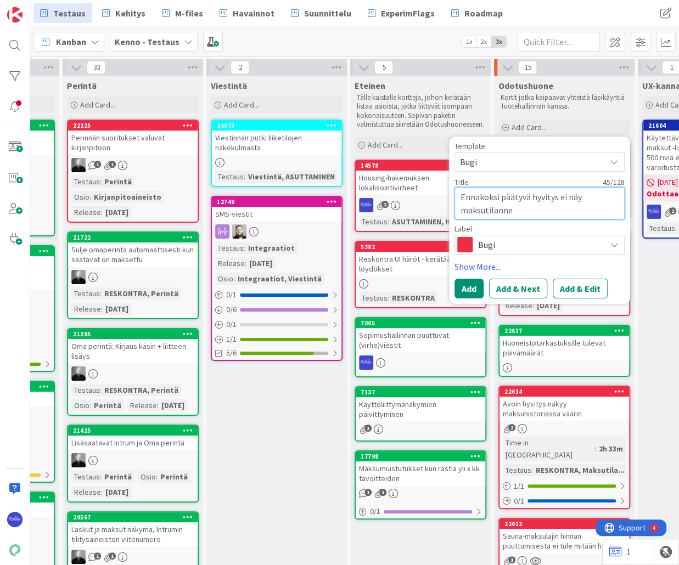
type textarea "Ennakoksi päätyvä hyvitys ei näy maksutilanneh"
type textarea "x"
type textarea "Ennakoksi päätyvä hyvitys ei näy maksutilannehi"
type textarea "x"
type textarea "Ennakoksi päätyvä hyvitys ei näy maksutilannehis"
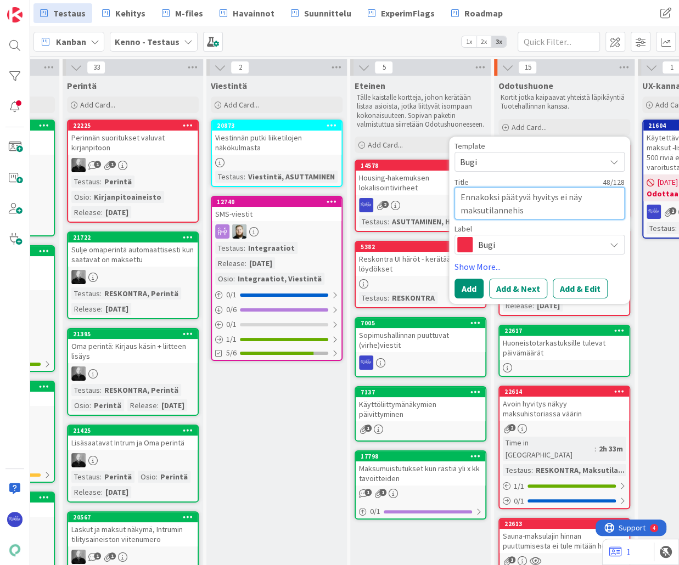
type textarea "x"
type textarea "Ennakoksi päätyvä hyvitys ei näy maksutilannehist"
type textarea "x"
type textarea "Ennakoksi päätyvä hyvitys ei näy maksutilannehisto"
type textarea "x"
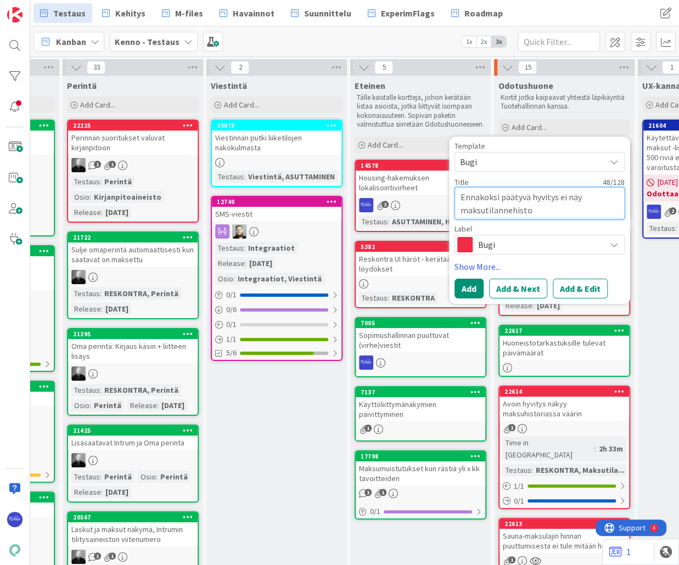
type textarea "Ennakoksi päätyvä hyvitys ei näy maksutilannehistor"
type textarea "x"
type textarea "Ennakoksi päätyvä hyvitys ei näy maksutilannehistori"
type textarea "x"
type textarea "Ennakoksi päätyvä hyvitys ei näy maksutilannehistoria"
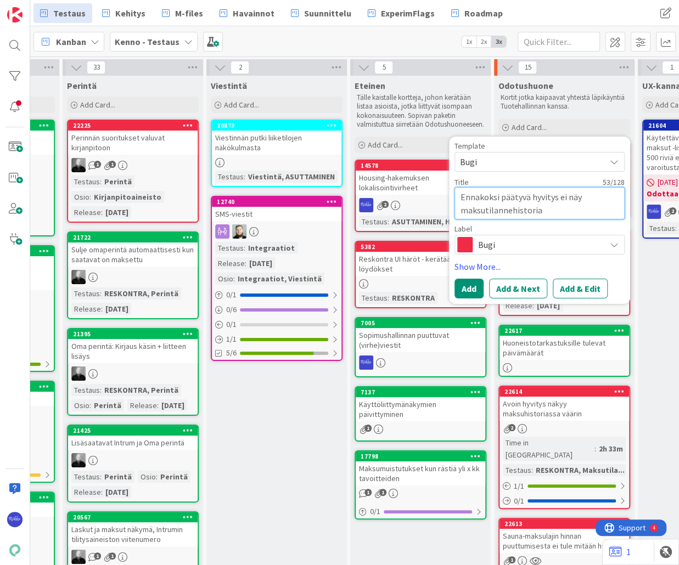
type textarea "x"
type textarea "Ennakoksi päätyvä hyvitys ei näy maksutilannehistorias"
type textarea "x"
type textarea "Ennakoksi päätyvä hyvitys ei näy maksutilannehistoriassa"
type textarea "x"
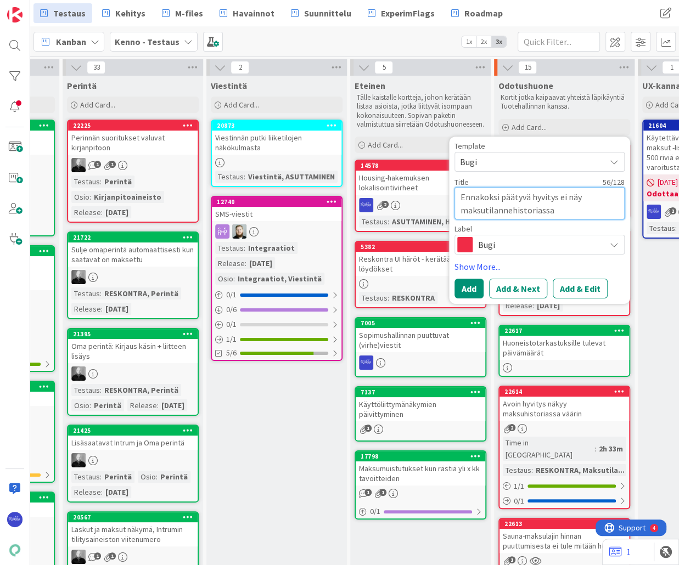
type textarea "Ennakoksi päätyvä hyvitys ei näy maksutilannehistoriassa"
click at [557, 240] on span "Bugi" at bounding box center [539, 244] width 122 height 15
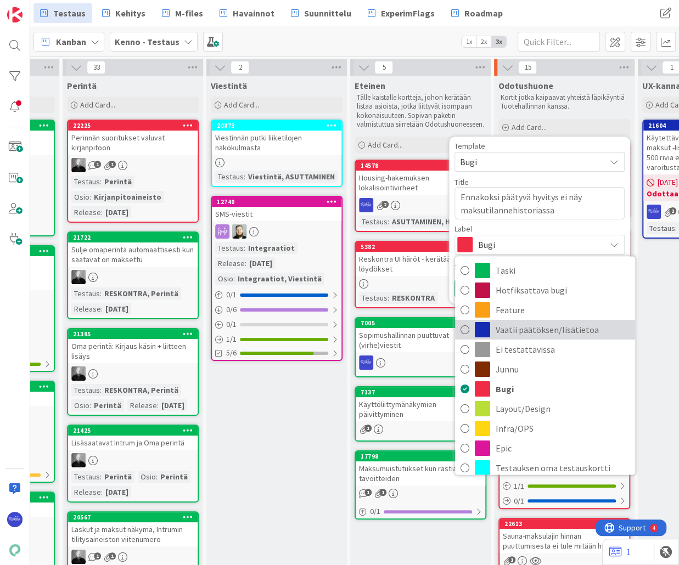
click at [566, 334] on span "Vaatii päätöksen/lisätietoa" at bounding box center [562, 329] width 134 height 16
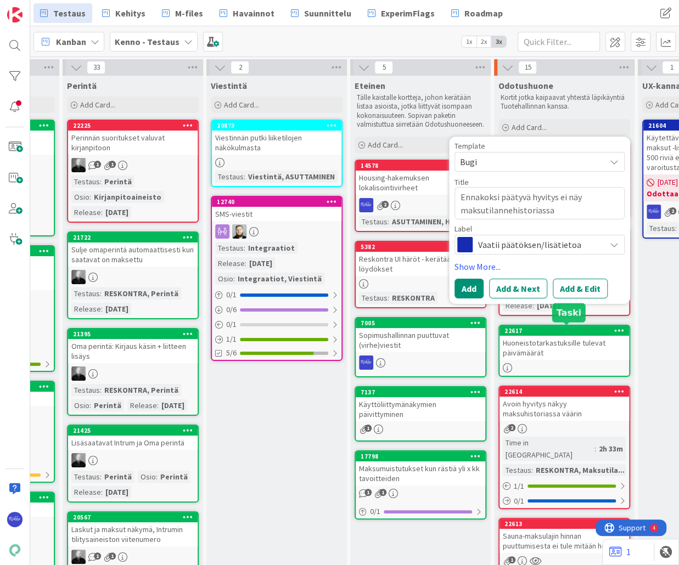
click at [577, 287] on button "Add & Edit" at bounding box center [579, 289] width 55 height 20
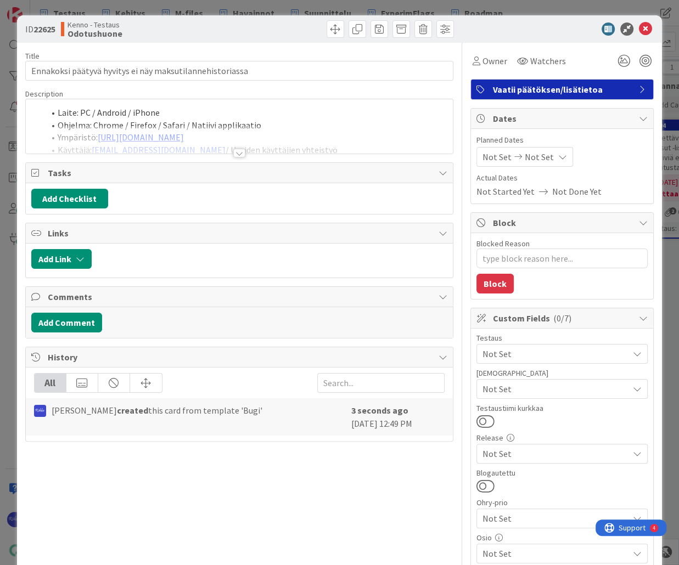
click at [555, 349] on span "Not Set" at bounding box center [555, 353] width 146 height 13
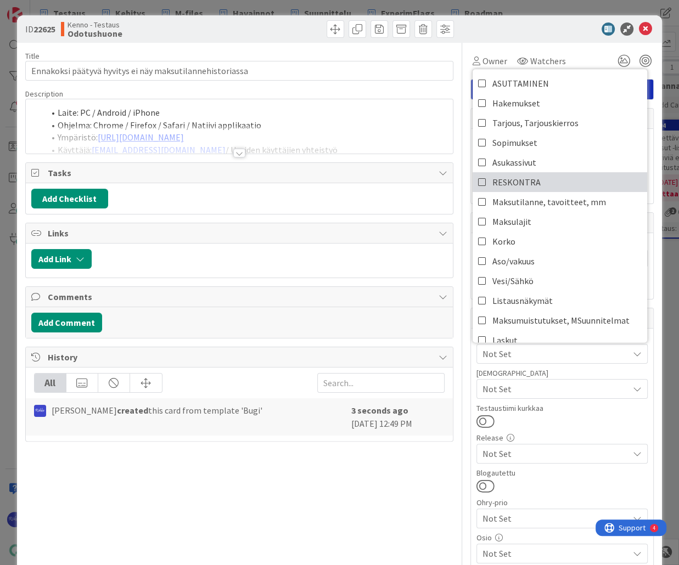
click at [547, 185] on link "RESKONTRA" at bounding box center [559, 182] width 174 height 20
type textarea "x"
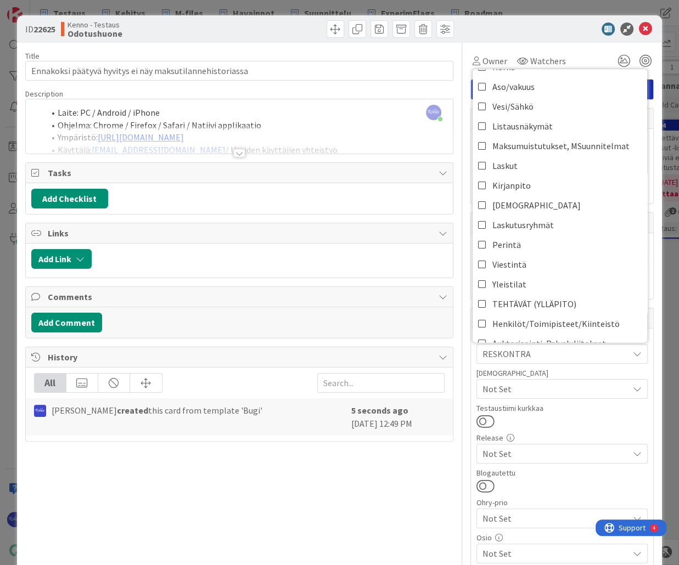
scroll to position [176, 0]
click at [237, 153] on div at bounding box center [239, 153] width 12 height 9
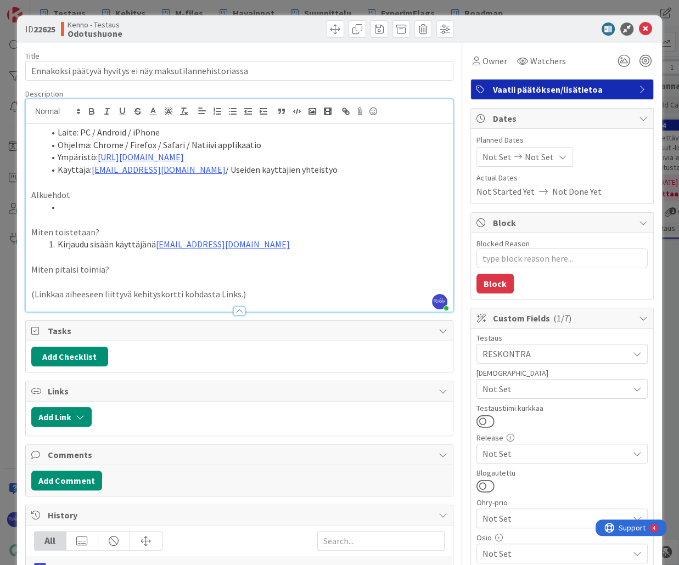
click at [121, 212] on li at bounding box center [245, 207] width 403 height 13
drag, startPoint x: 228, startPoint y: 154, endPoint x: 99, endPoint y: 159, distance: 129.5
click at [99, 159] on li "Ympäristö: [URL][DOMAIN_NAME]" at bounding box center [245, 157] width 403 height 13
click at [95, 206] on li at bounding box center [245, 207] width 403 height 13
click at [283, 241] on li "Kirjaudu sisään käyttäjänä [EMAIL_ADDRESS][DOMAIN_NAME]" at bounding box center [245, 244] width 403 height 13
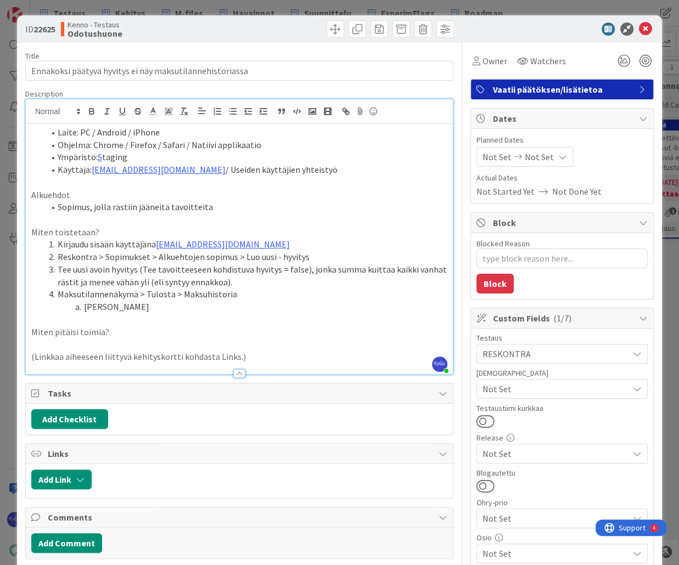
click at [250, 295] on li "Maksutilannenäkymä > Tulosta > Maksuhistoria" at bounding box center [245, 294] width 403 height 13
click at [127, 306] on li "[PERSON_NAME]" at bounding box center [245, 307] width 403 height 13
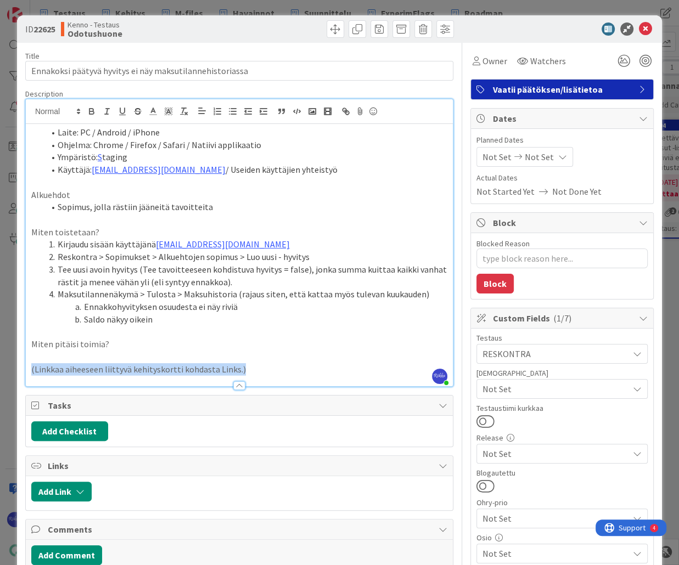
drag, startPoint x: 165, startPoint y: 375, endPoint x: 29, endPoint y: 377, distance: 136.1
click at [29, 377] on div "Description [PERSON_NAME] joined 2 m ago Laite: PC / Android / iPhone Ohjelma: …" at bounding box center [239, 238] width 428 height 298
drag, startPoint x: 71, startPoint y: 368, endPoint x: 114, endPoint y: 355, distance: 44.6
click at [72, 368] on p at bounding box center [239, 369] width 416 height 13
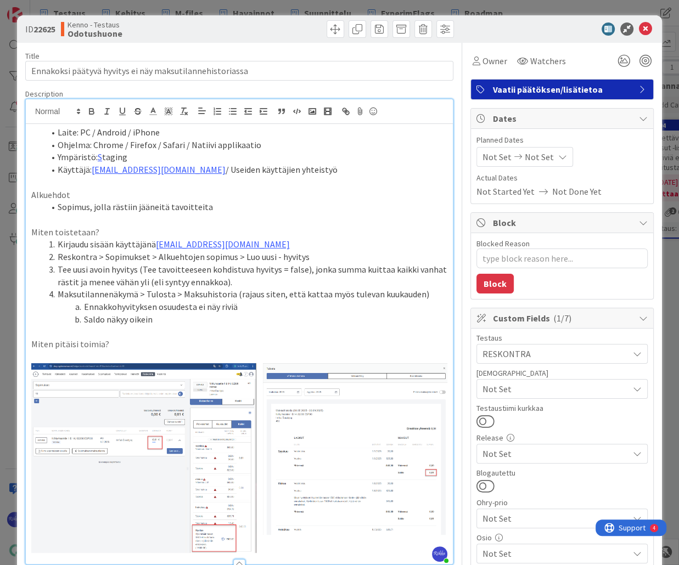
click at [121, 344] on p "Miten pitäisi toimia?" at bounding box center [239, 344] width 416 height 13
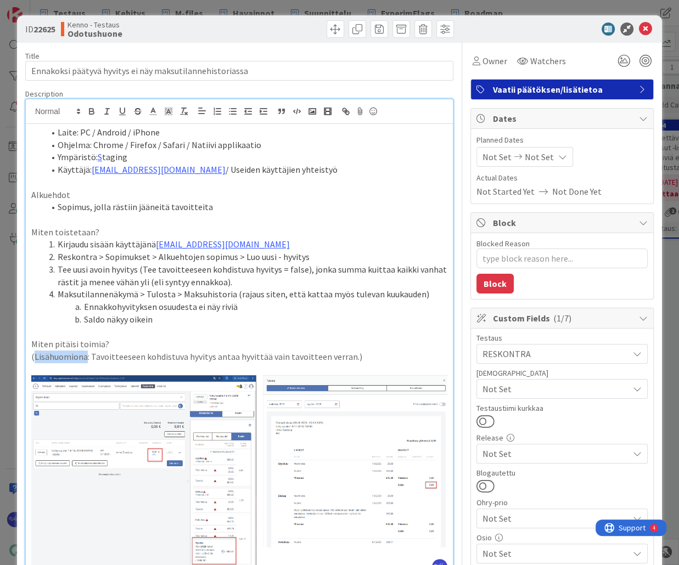
drag, startPoint x: 85, startPoint y: 355, endPoint x: 35, endPoint y: 359, distance: 50.0
click at [35, 359] on p "(Lisähuomiona: Tavoitteeseen kohdistuva hyvitys antaa hyvittää vain tavoitteen …" at bounding box center [239, 357] width 416 height 13
click at [362, 358] on p "([PERSON_NAME]: Tavoitteeseen kohdistuva hyvitys antaa hyvittää vain tavoitteen…" at bounding box center [239, 357] width 416 height 13
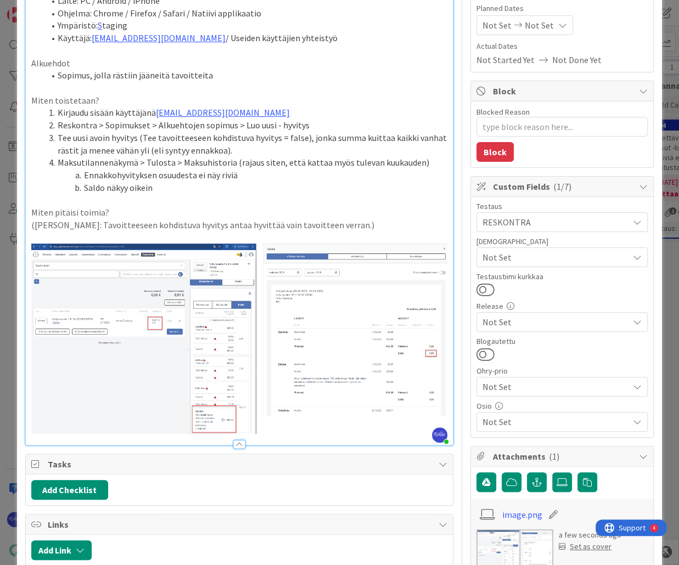
scroll to position [0, 0]
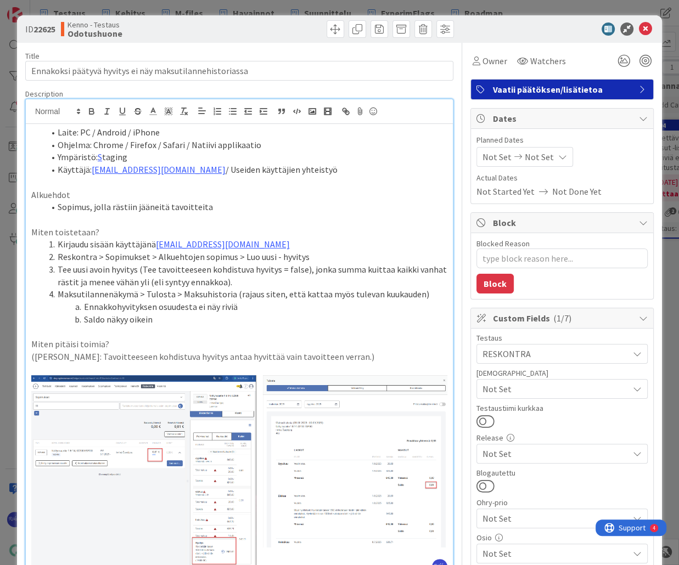
click at [241, 285] on li "Tee uusi avoin hyvitys (Tee tavoitteeseen kohdistuva hyvitys = false), jonka su…" at bounding box center [245, 275] width 403 height 25
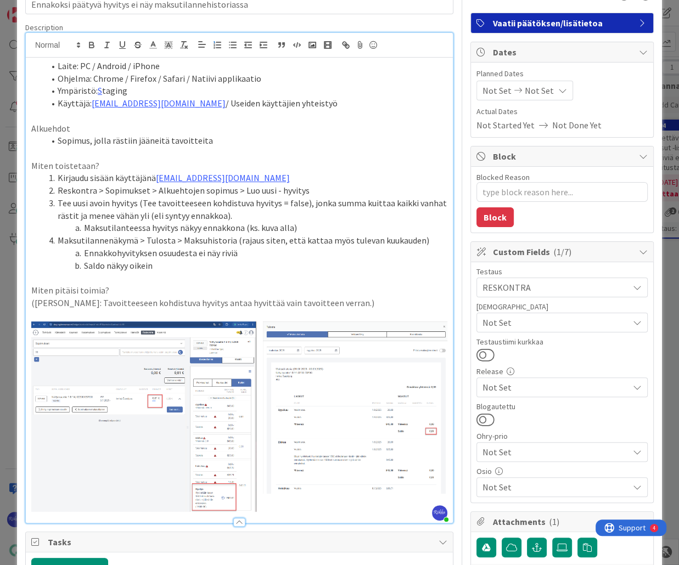
scroll to position [88, 0]
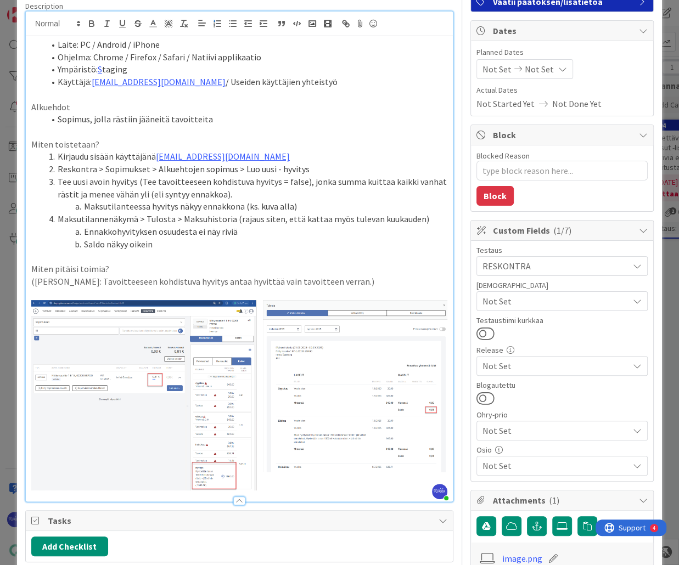
click at [126, 269] on p "Miten pitäisi toimia?" at bounding box center [239, 269] width 416 height 13
type textarea "x"
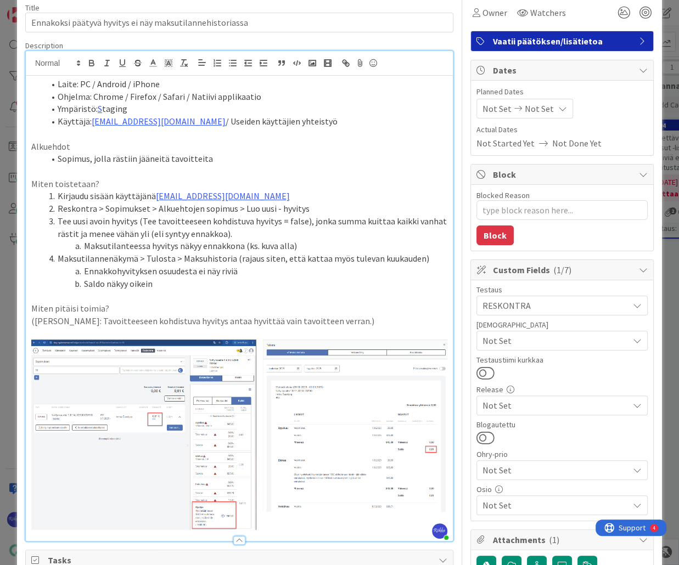
scroll to position [0, 0]
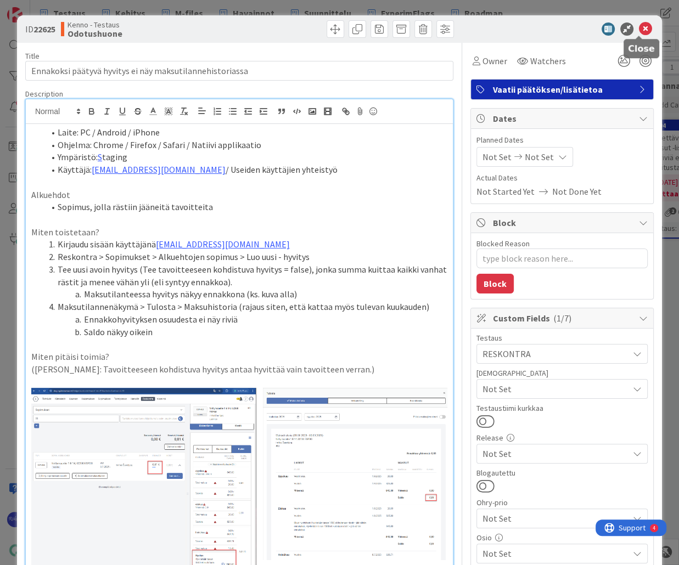
click at [583, 26] on icon at bounding box center [645, 28] width 13 height 13
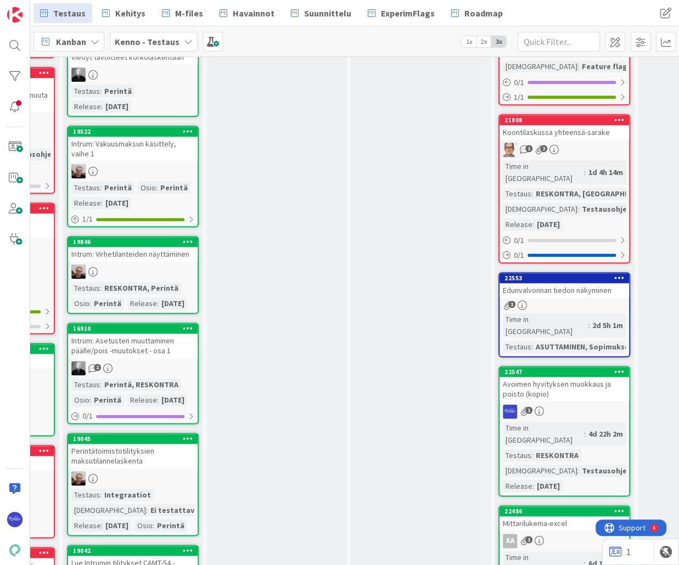
scroll to position [1185, 429]
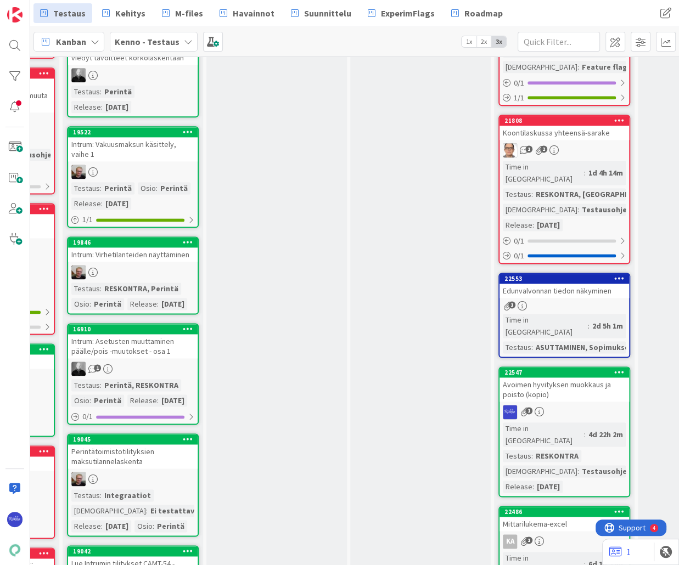
click at [583, 368] on icon at bounding box center [619, 372] width 10 height 8
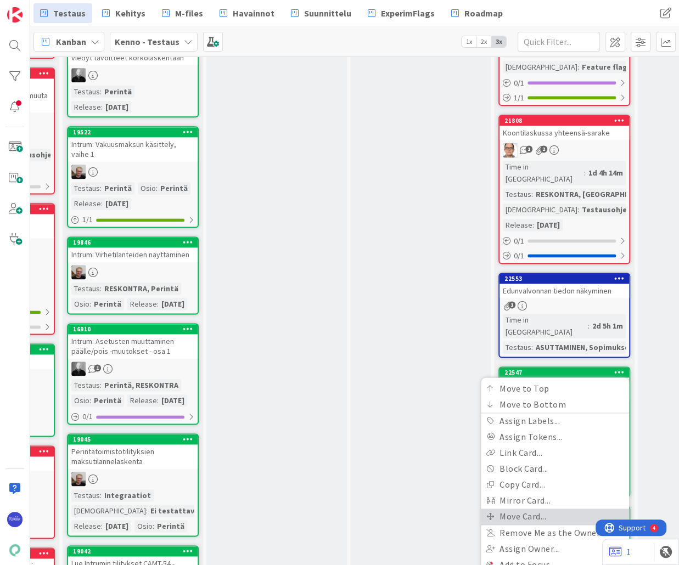
click at [540, 509] on link "Move Card..." at bounding box center [555, 517] width 148 height 16
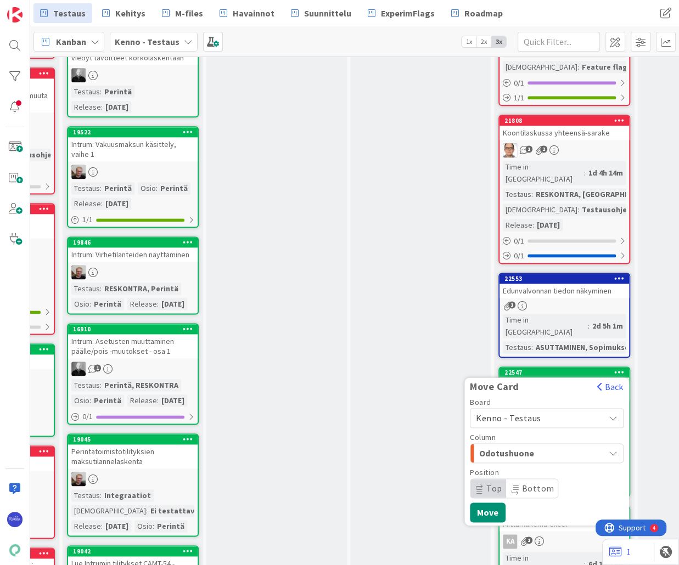
click at [583, 381] on button "Back" at bounding box center [609, 387] width 27 height 12
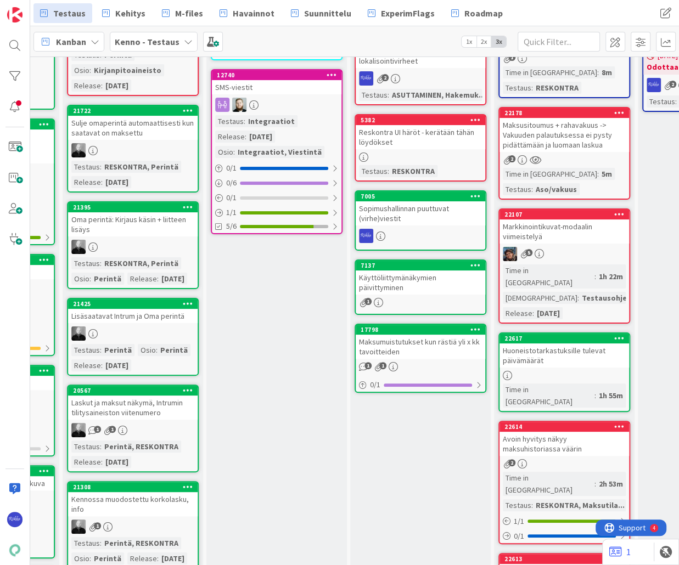
scroll to position [0, 429]
